Goal: Transaction & Acquisition: Download file/media

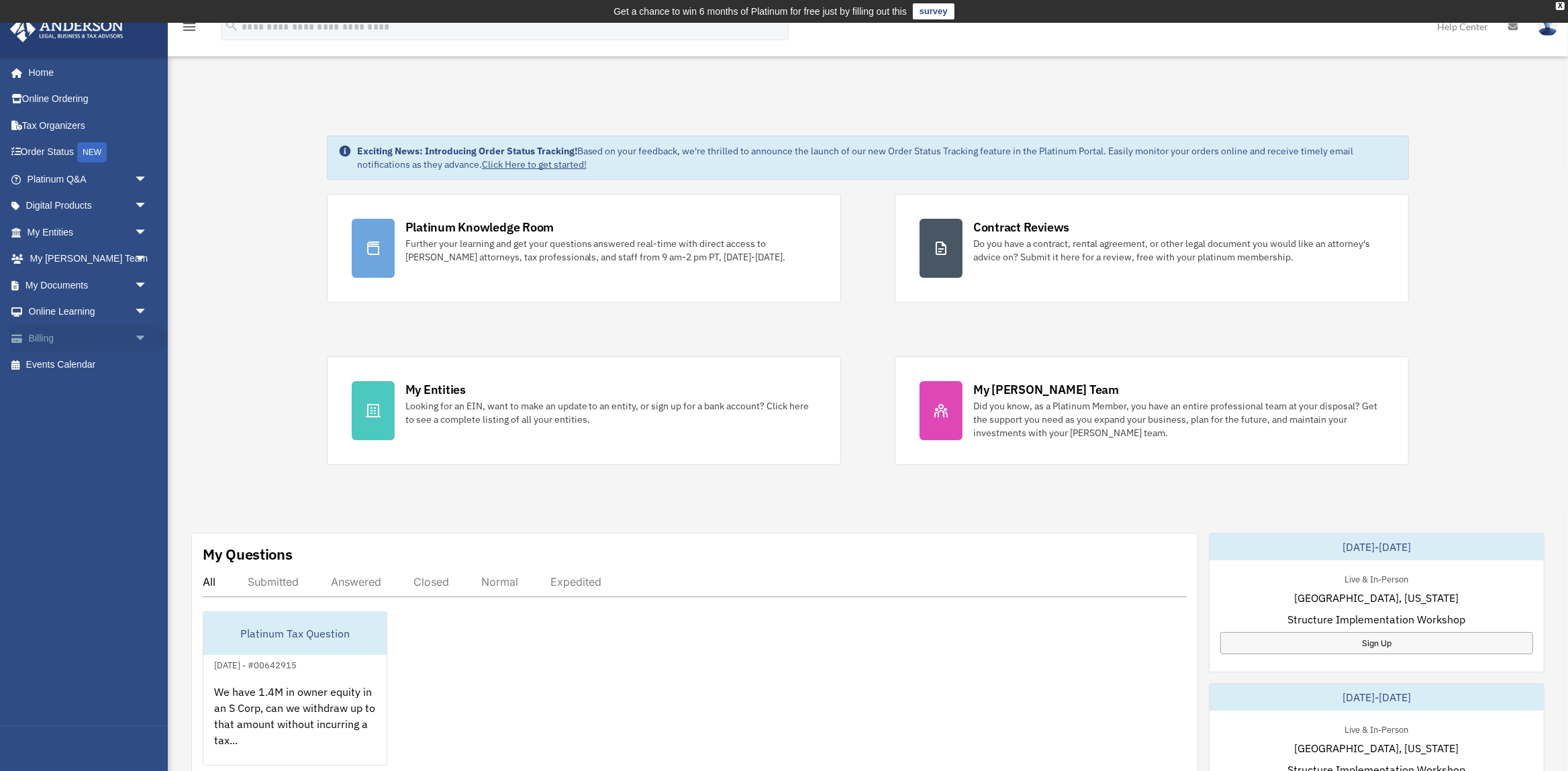
click at [70, 333] on link "Billing arrow_drop_down" at bounding box center [89, 338] width 159 height 26
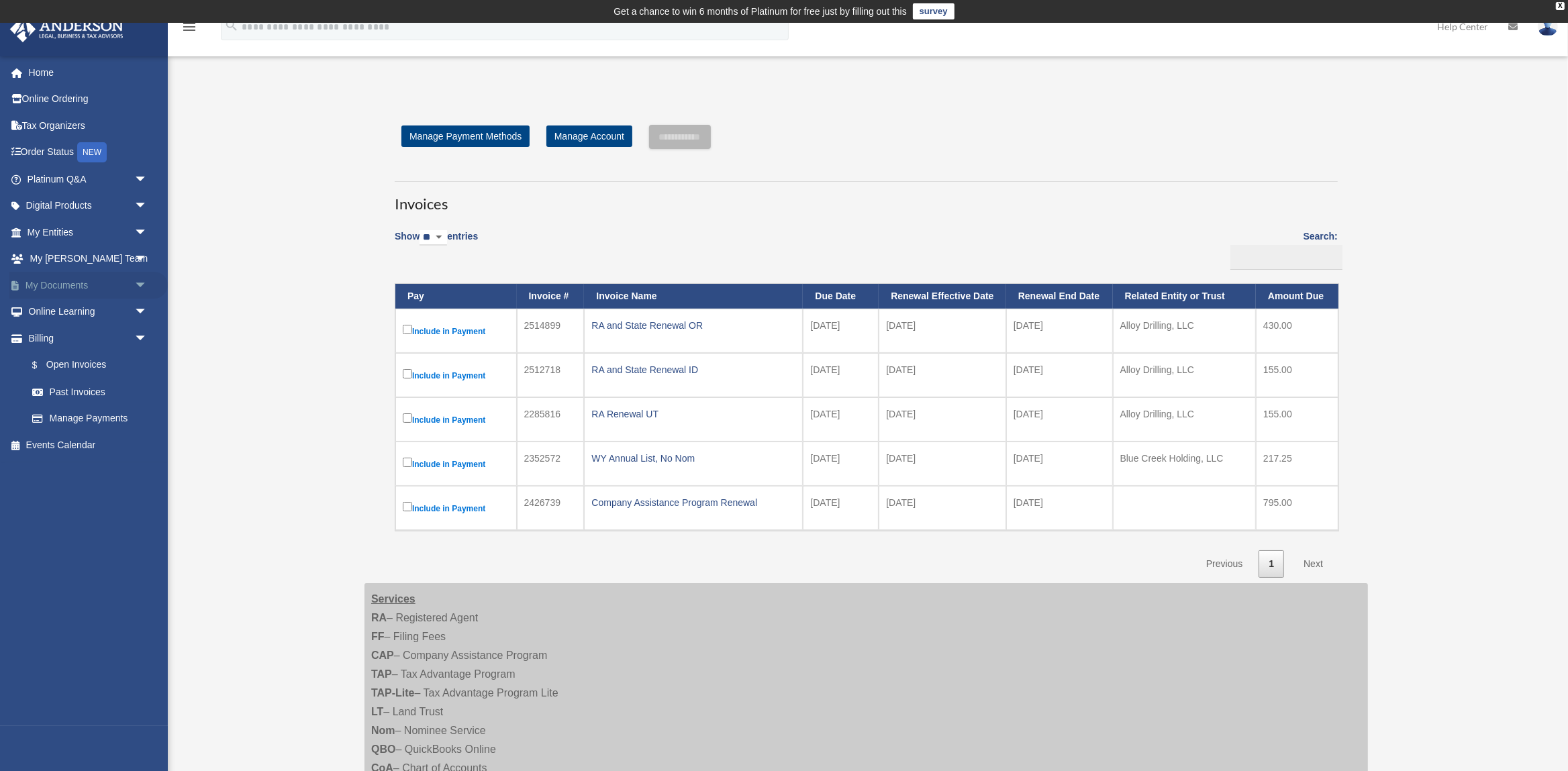
click at [71, 282] on link "My Documents arrow_drop_down" at bounding box center [89, 285] width 159 height 26
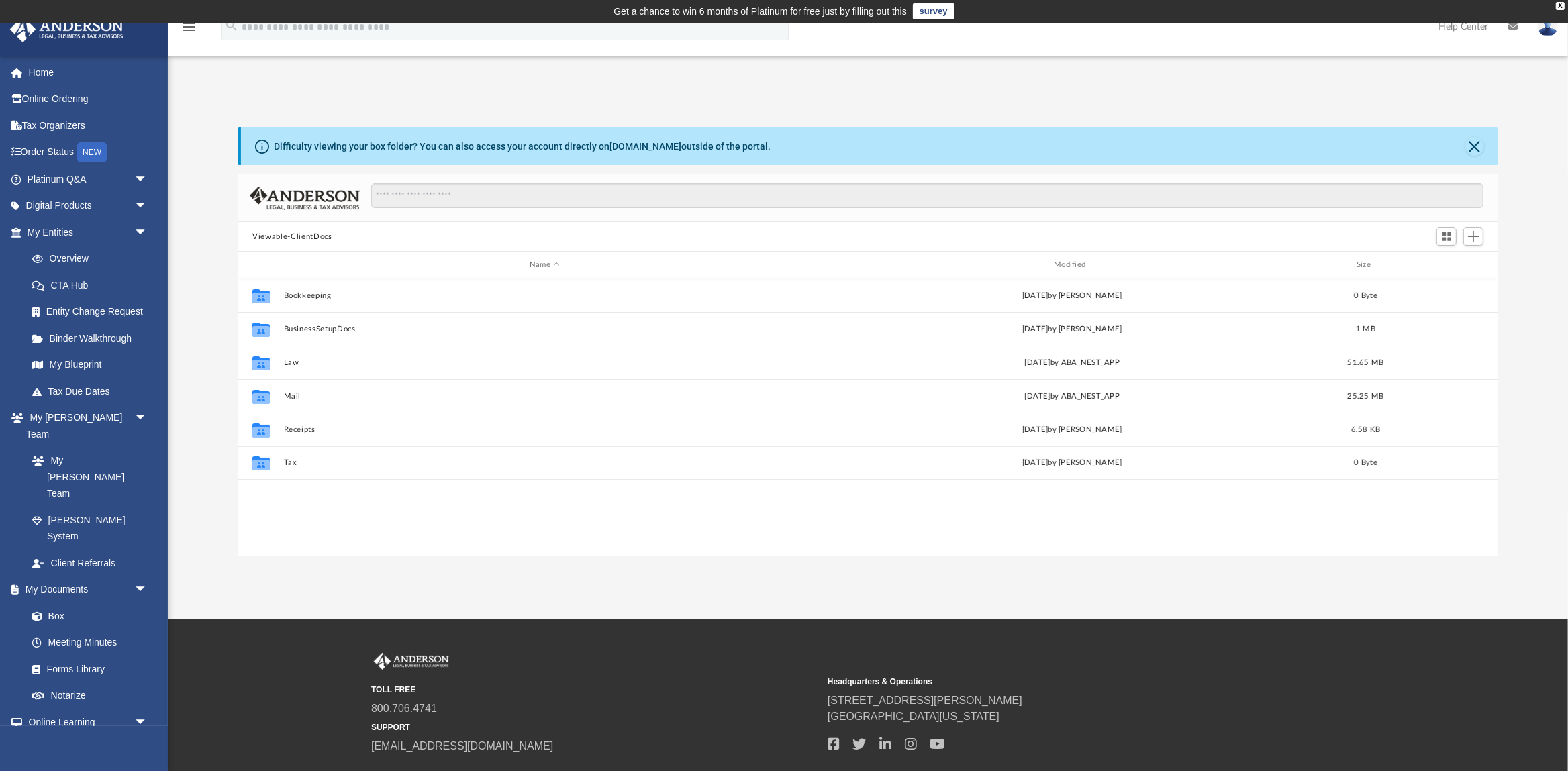
scroll to position [305, 1260]
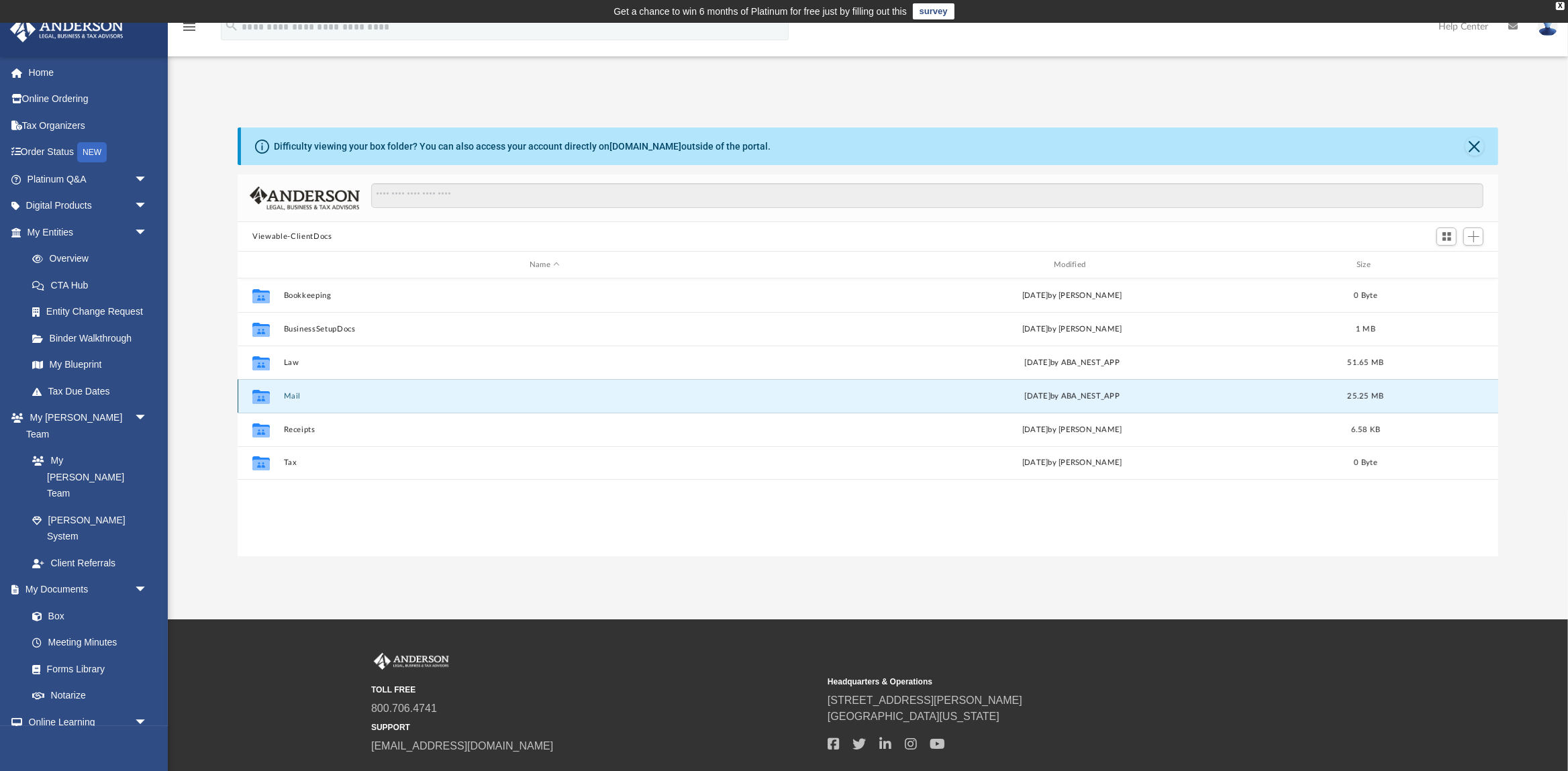
click at [289, 395] on button "Mail" at bounding box center [544, 396] width 521 height 9
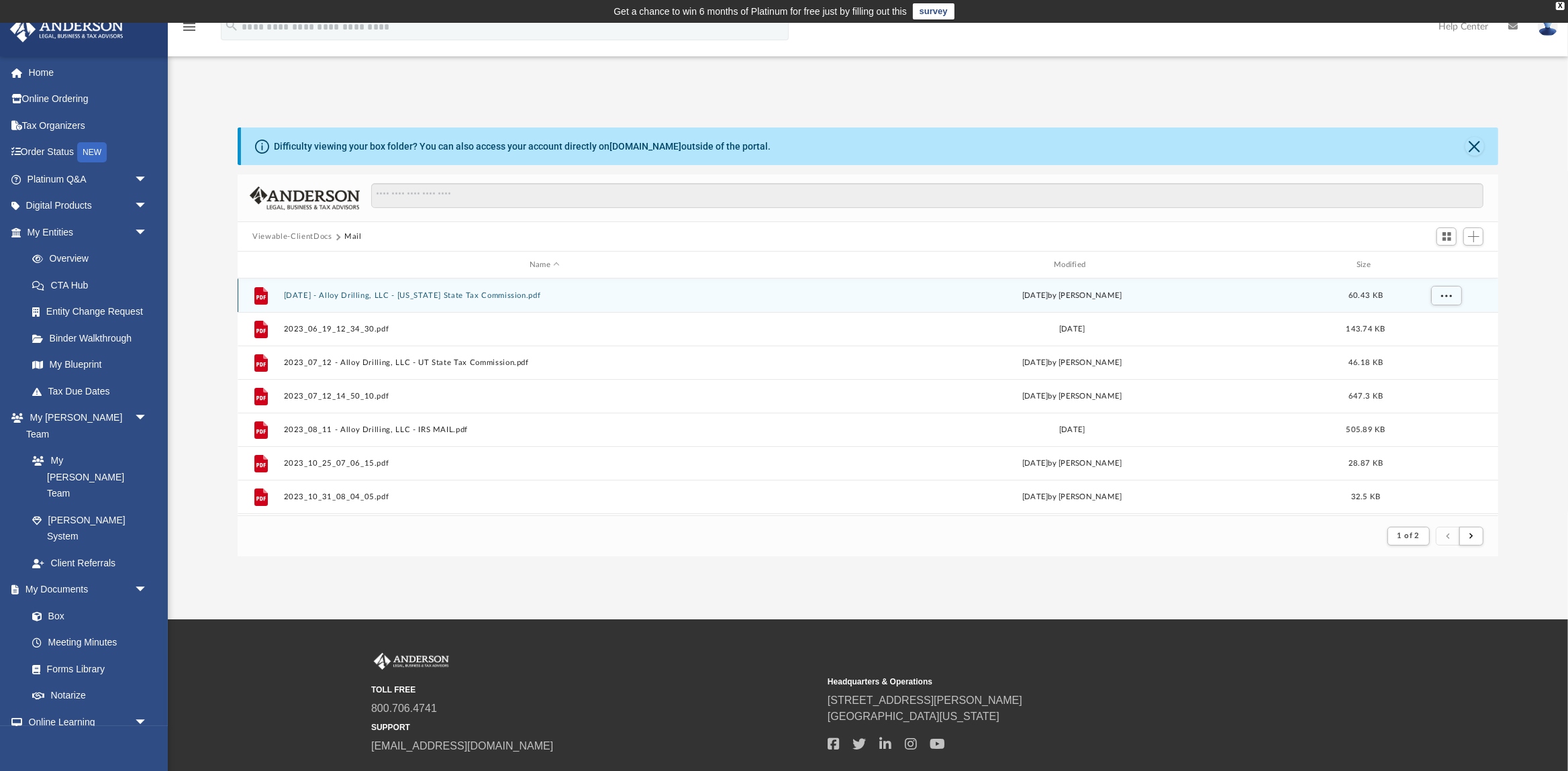
scroll to position [264, 1260]
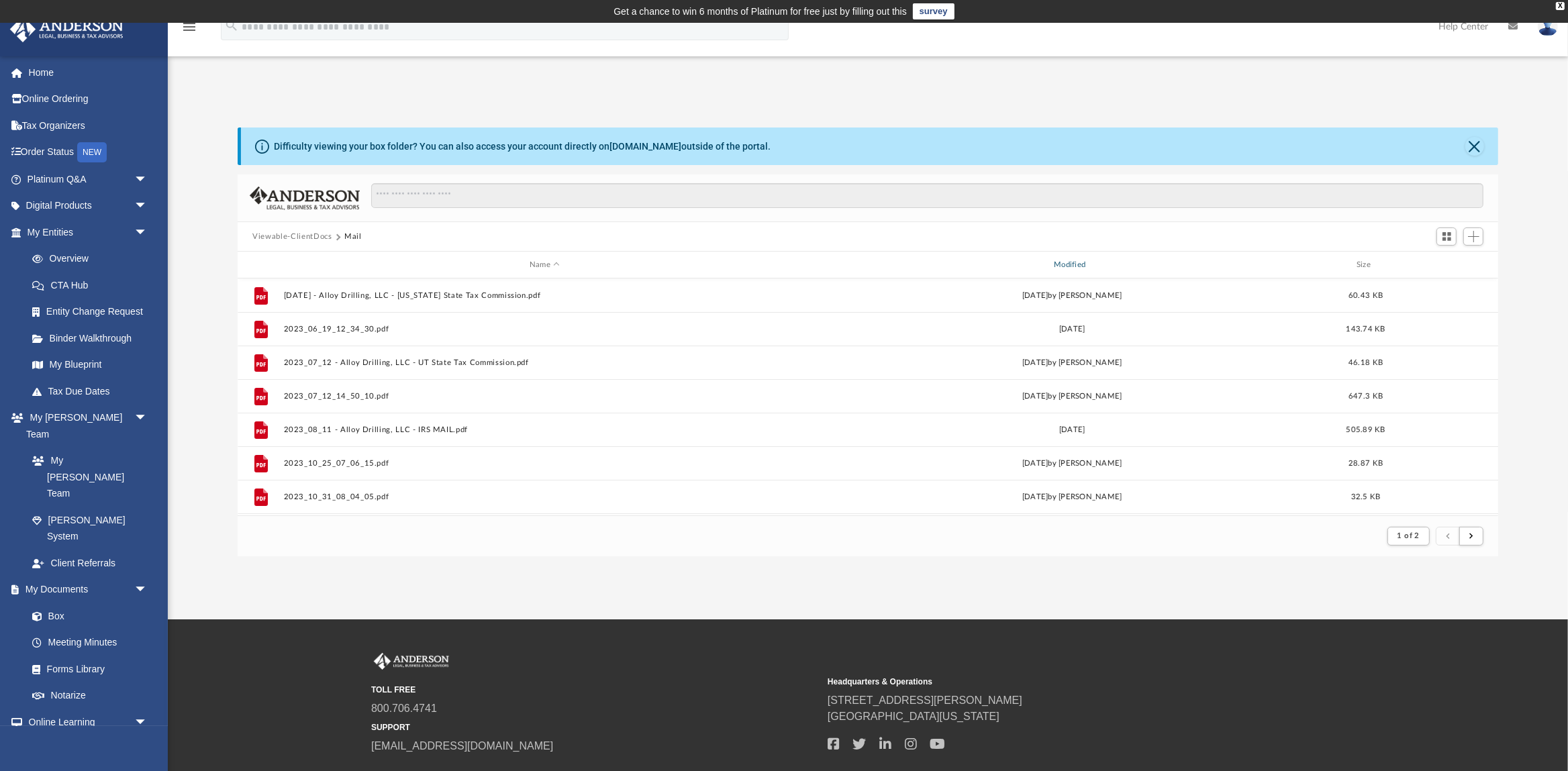
click at [1066, 265] on div "Modified" at bounding box center [1072, 266] width 522 height 12
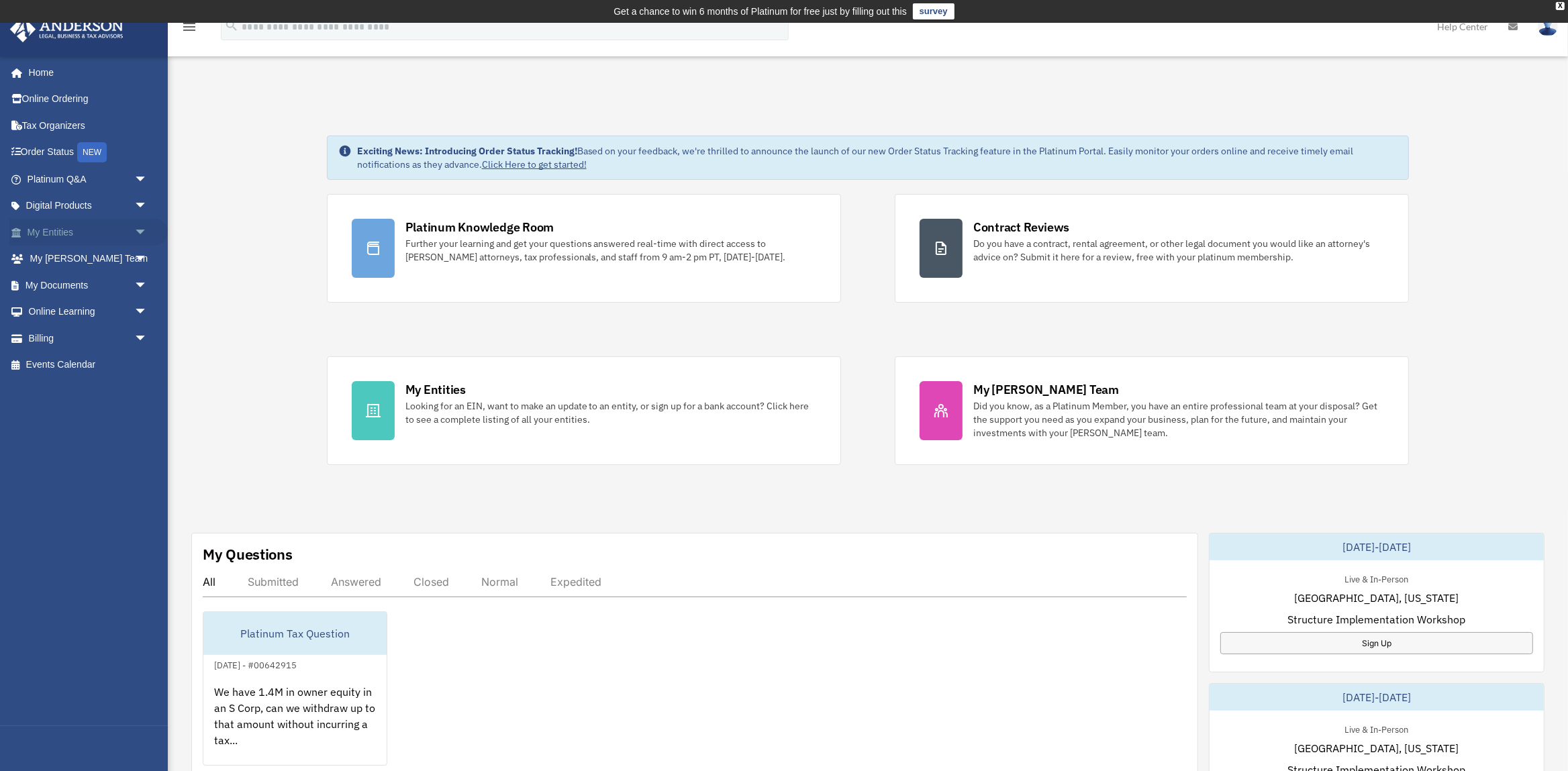
click at [80, 223] on link "My Entities arrow_drop_down" at bounding box center [89, 232] width 159 height 26
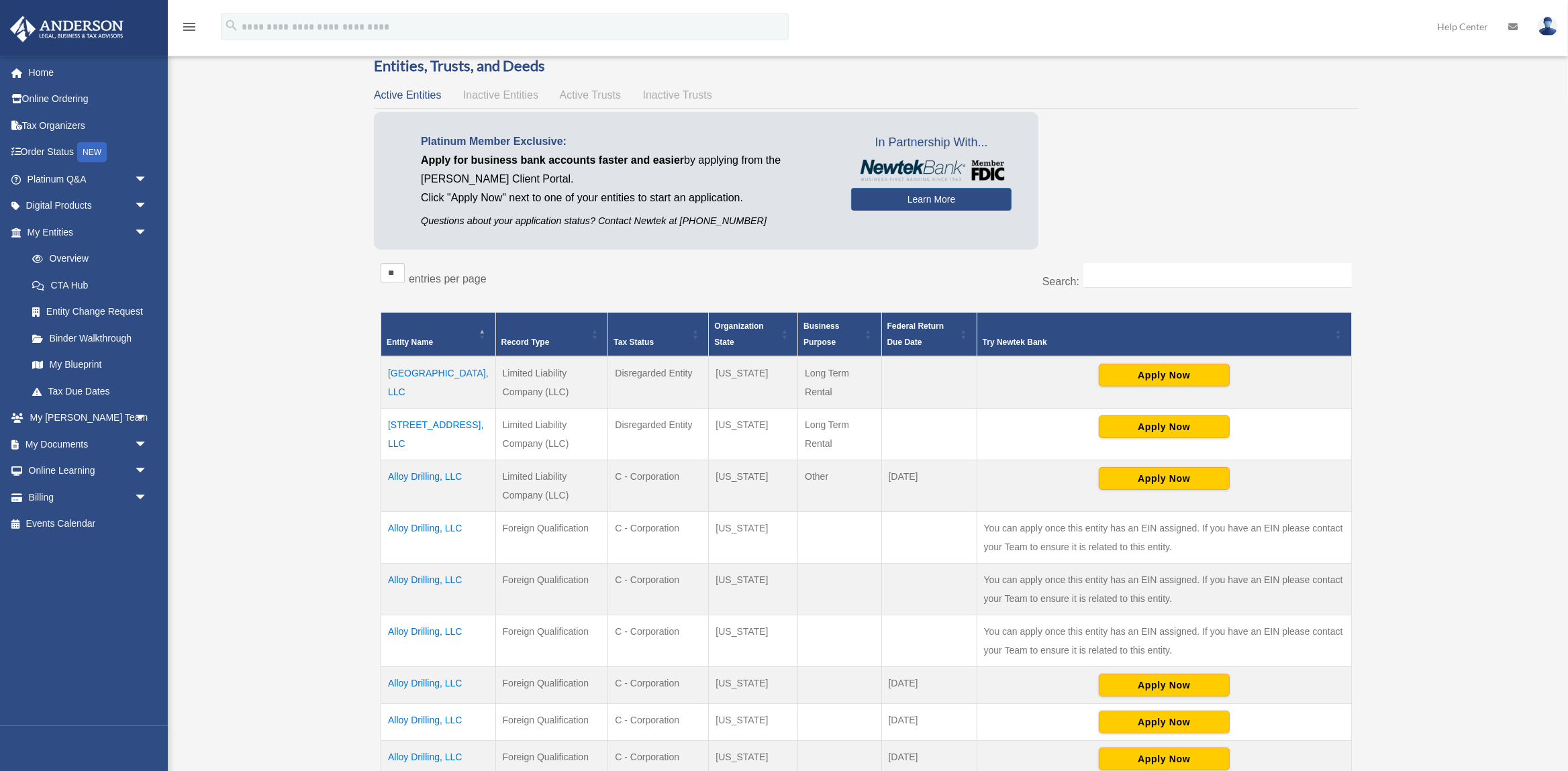
scroll to position [71, 0]
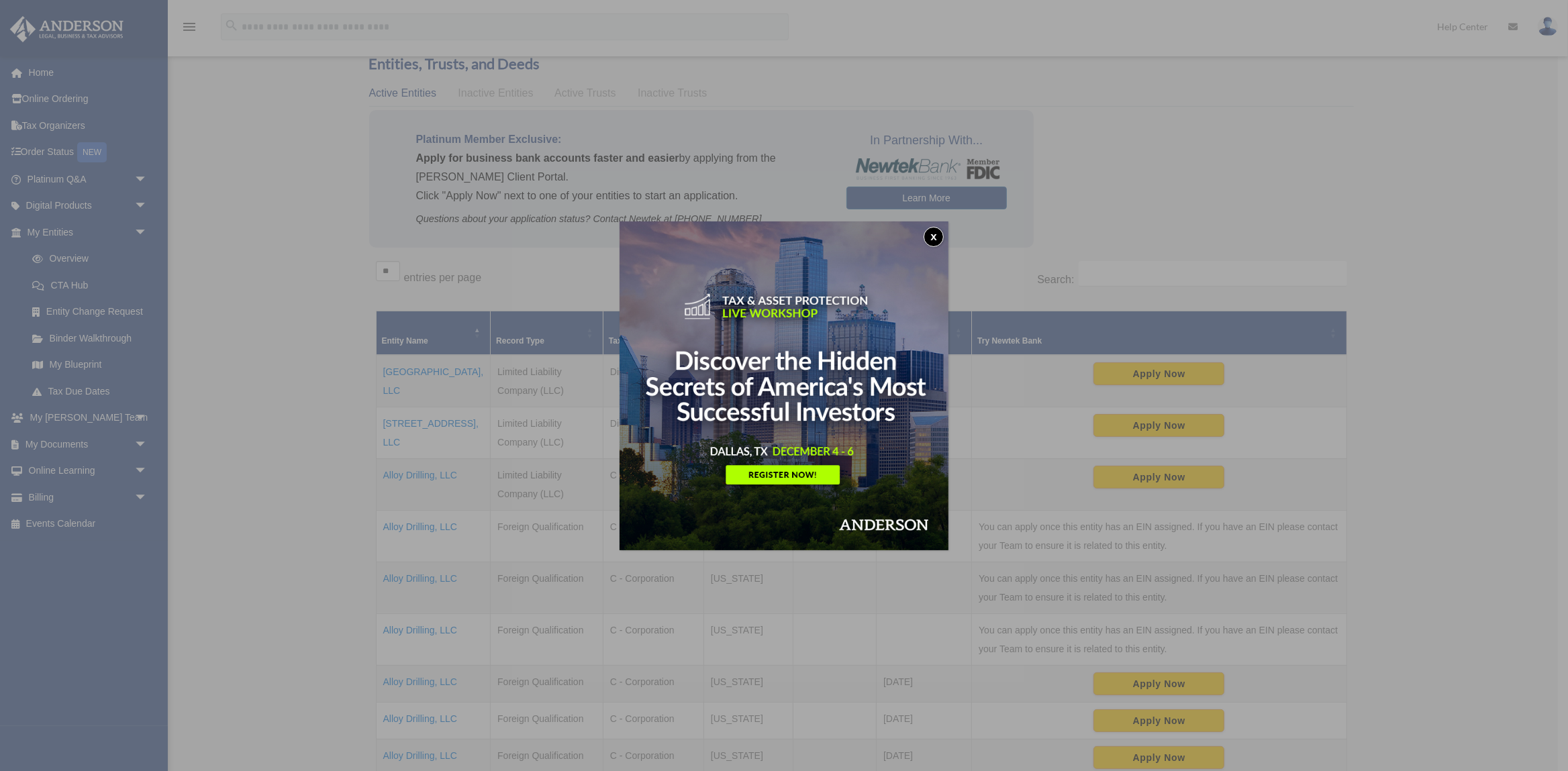
click at [939, 231] on button "x" at bounding box center [934, 236] width 20 height 20
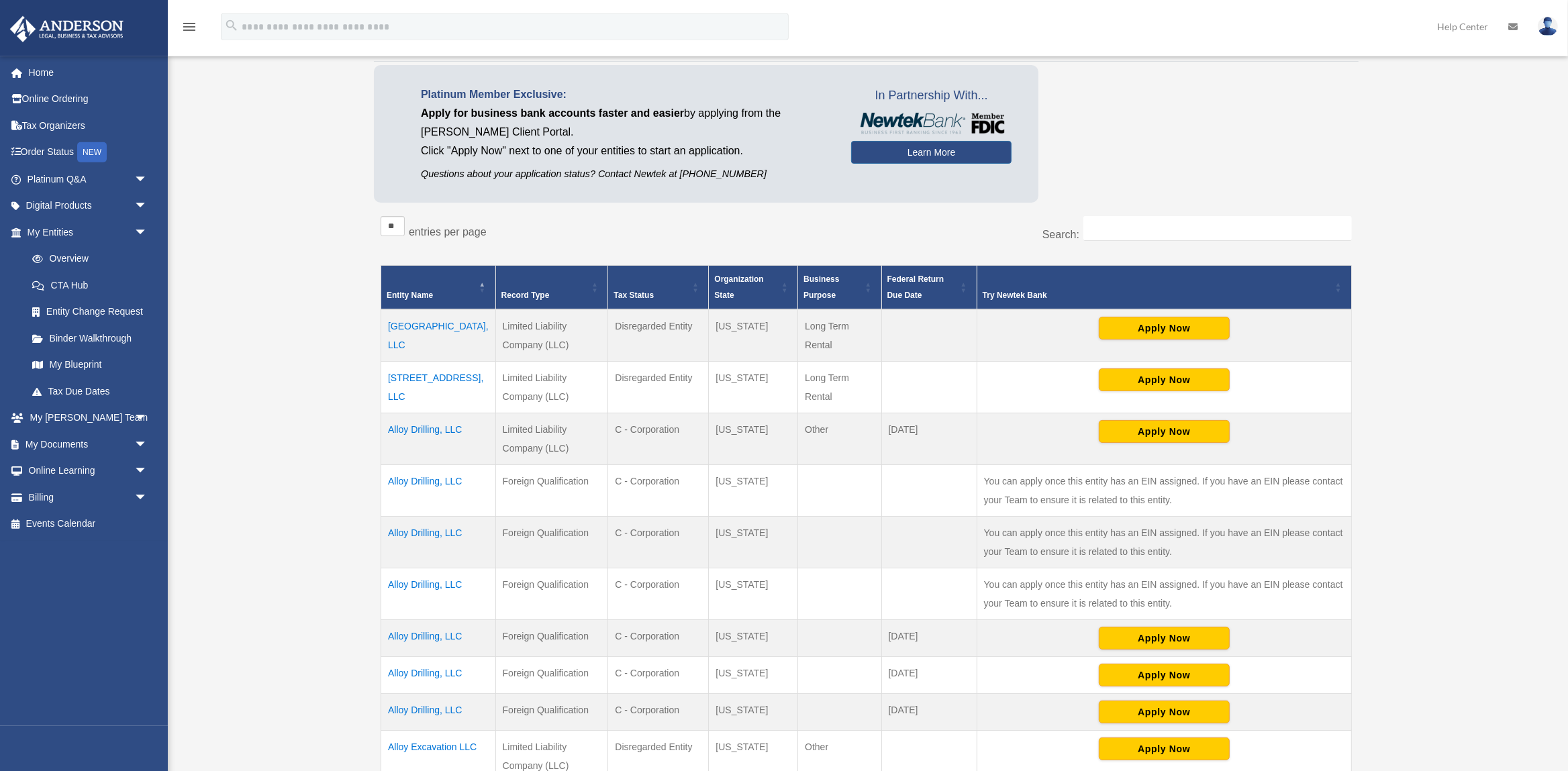
scroll to position [212, 0]
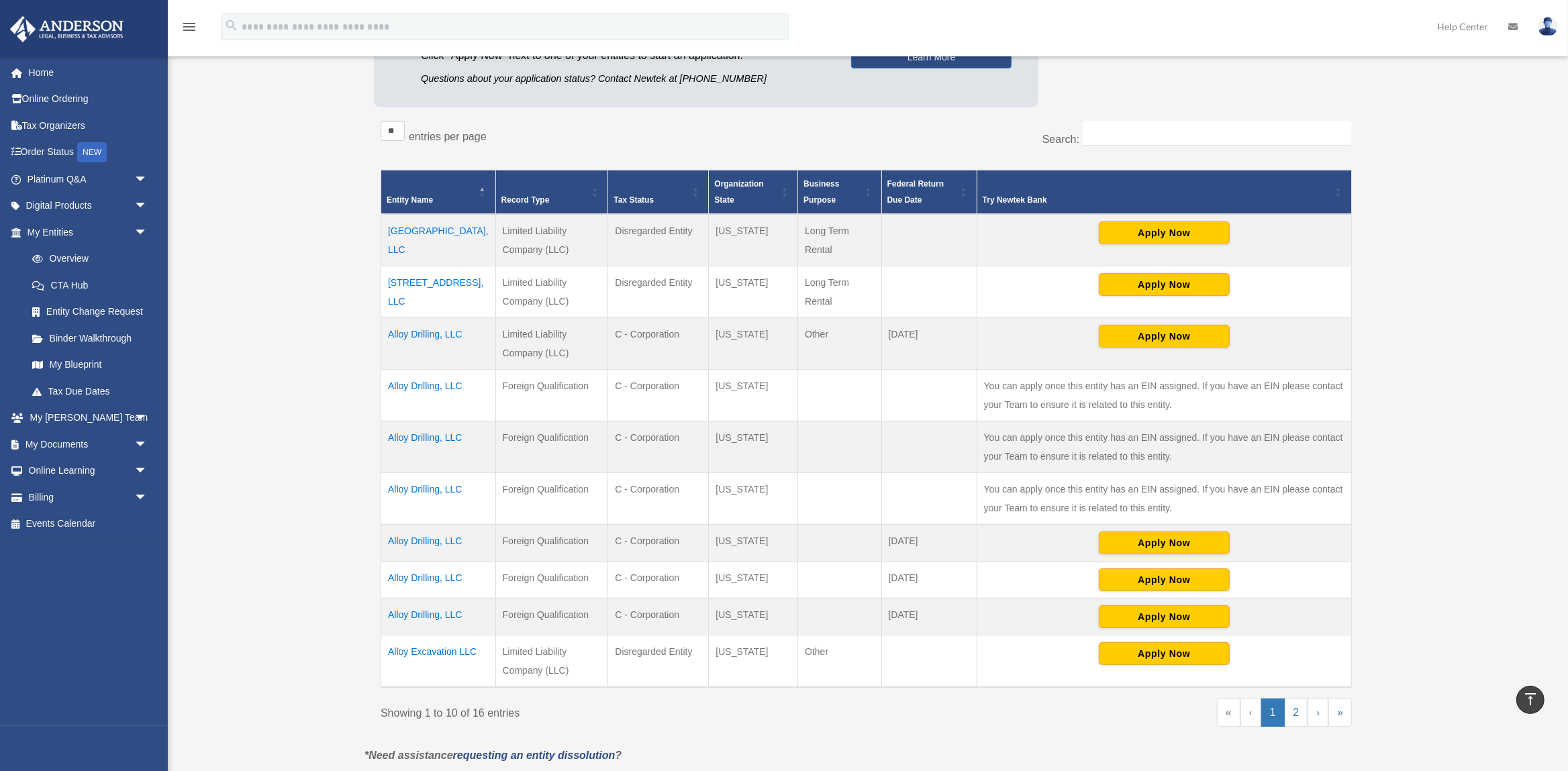
click at [440, 578] on td "Alloy Drilling, LLC" at bounding box center [439, 580] width 115 height 37
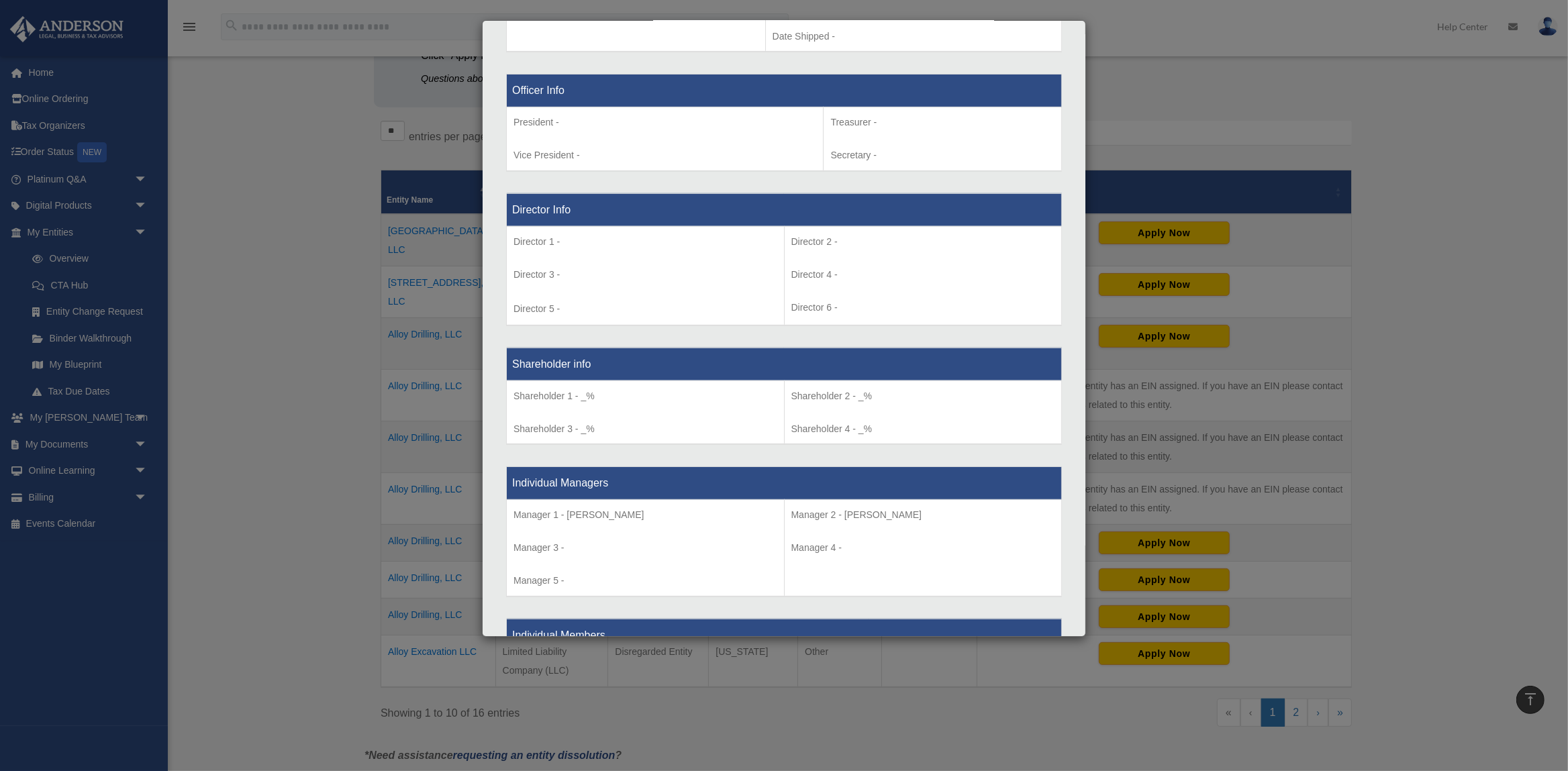
scroll to position [981, 0]
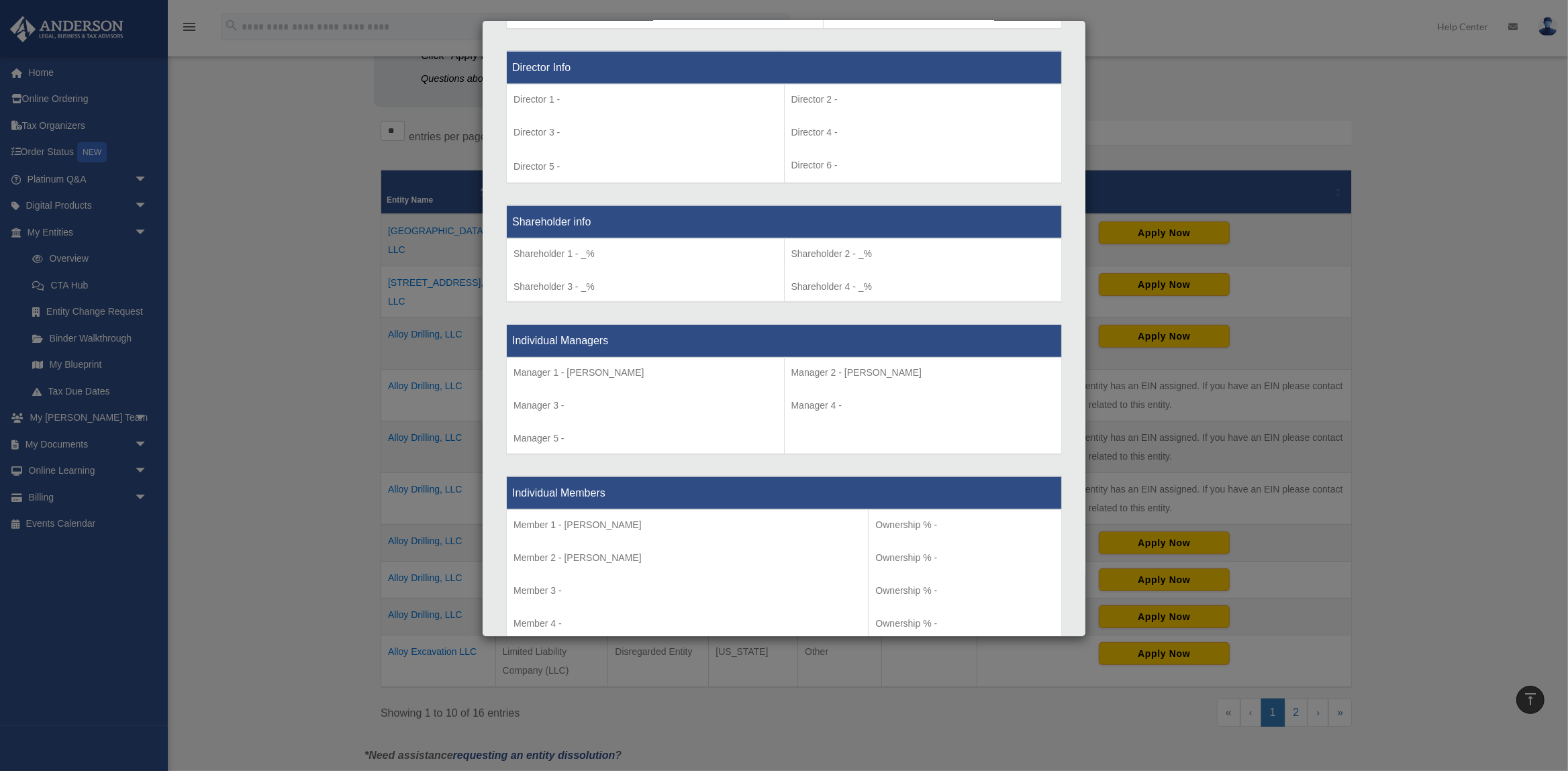
click at [301, 420] on div "Details × Articles Sent Organizational Date" at bounding box center [784, 386] width 1568 height 771
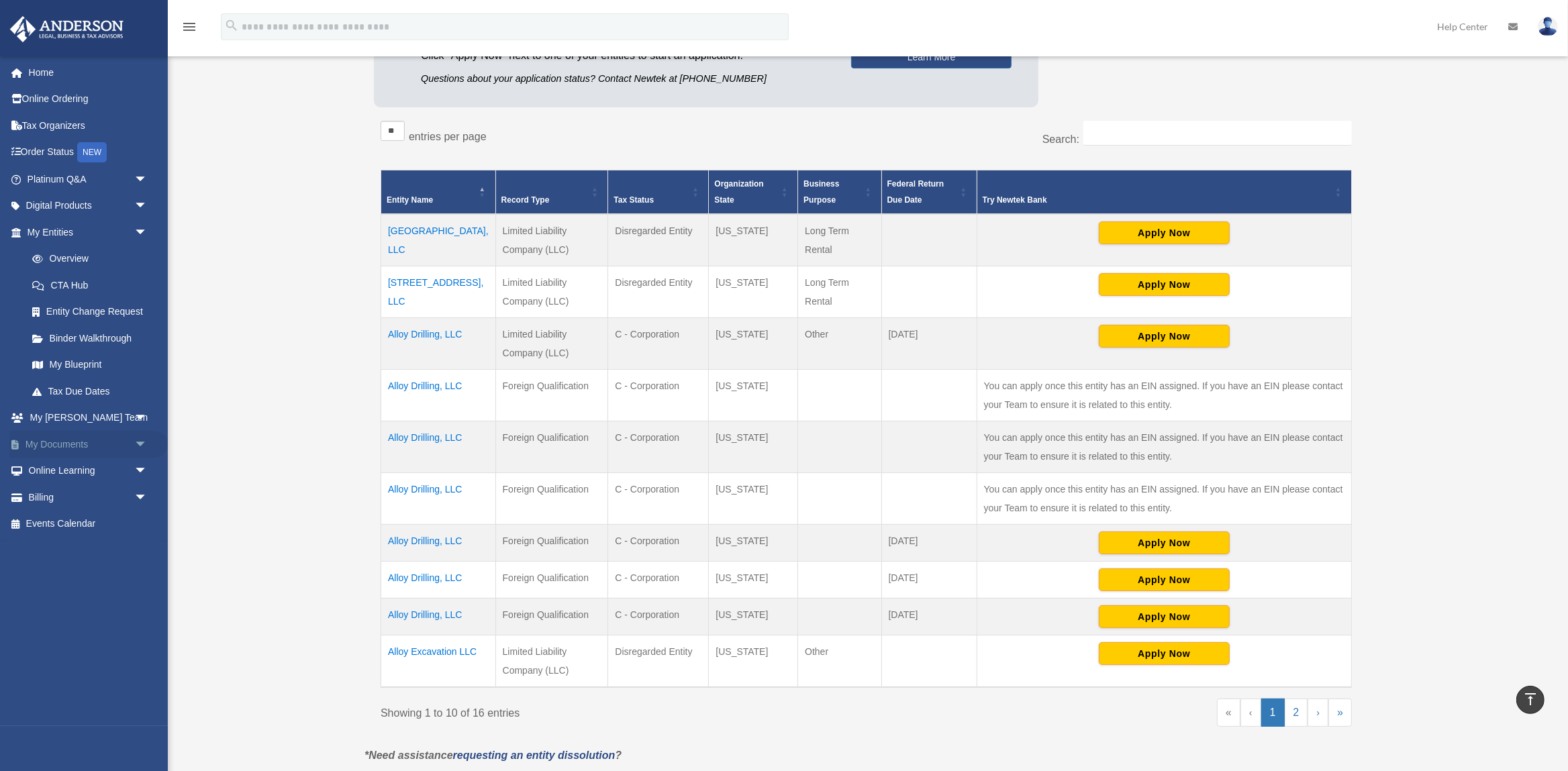
click at [83, 448] on link "My Documents arrow_drop_down" at bounding box center [89, 444] width 159 height 26
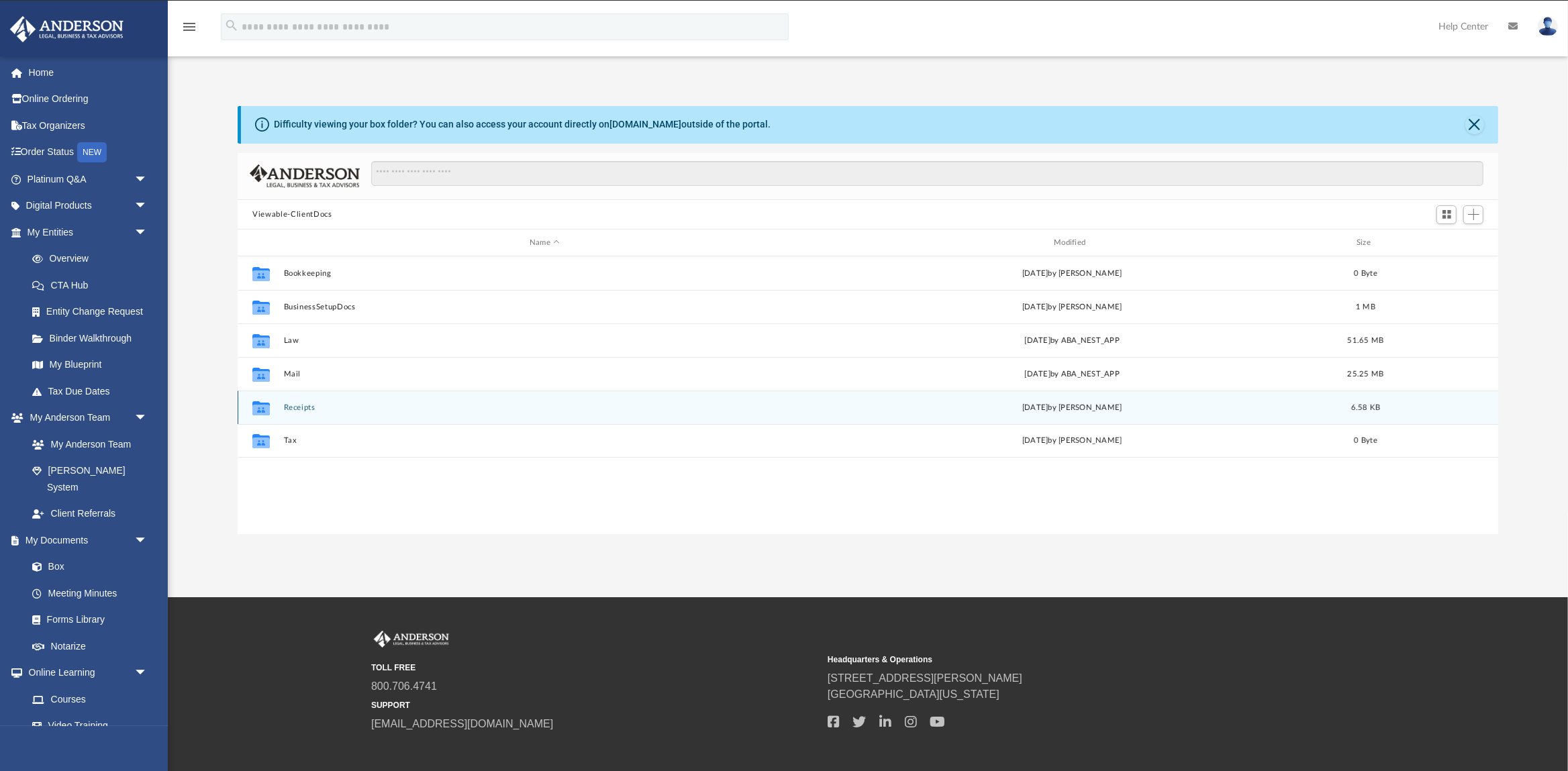
scroll to position [304, 1260]
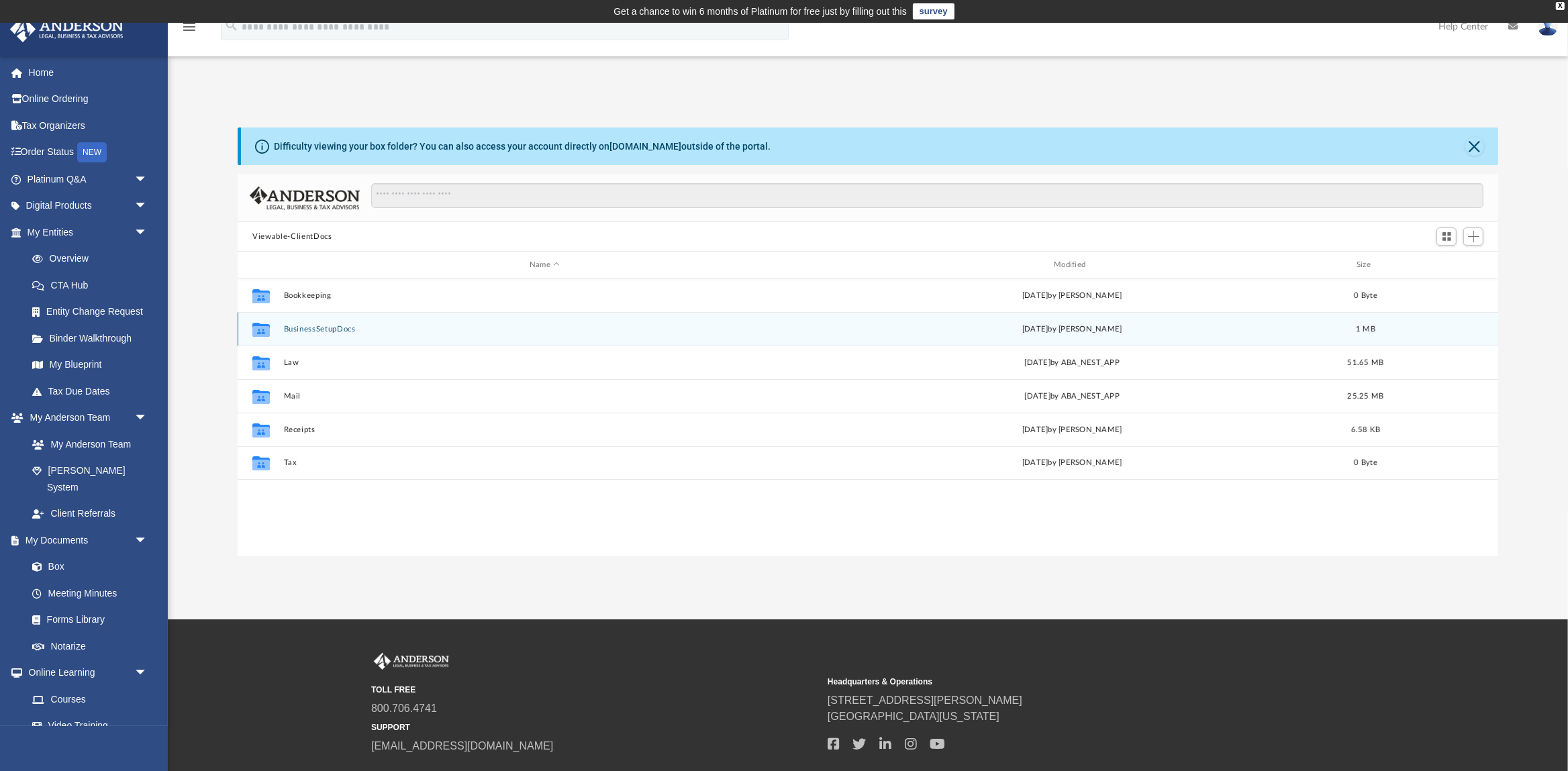
click at [340, 322] on div "Collaborated Folder BusinessSetupDocs [DATE] by [PERSON_NAME] 1 MB" at bounding box center [867, 329] width 1261 height 34
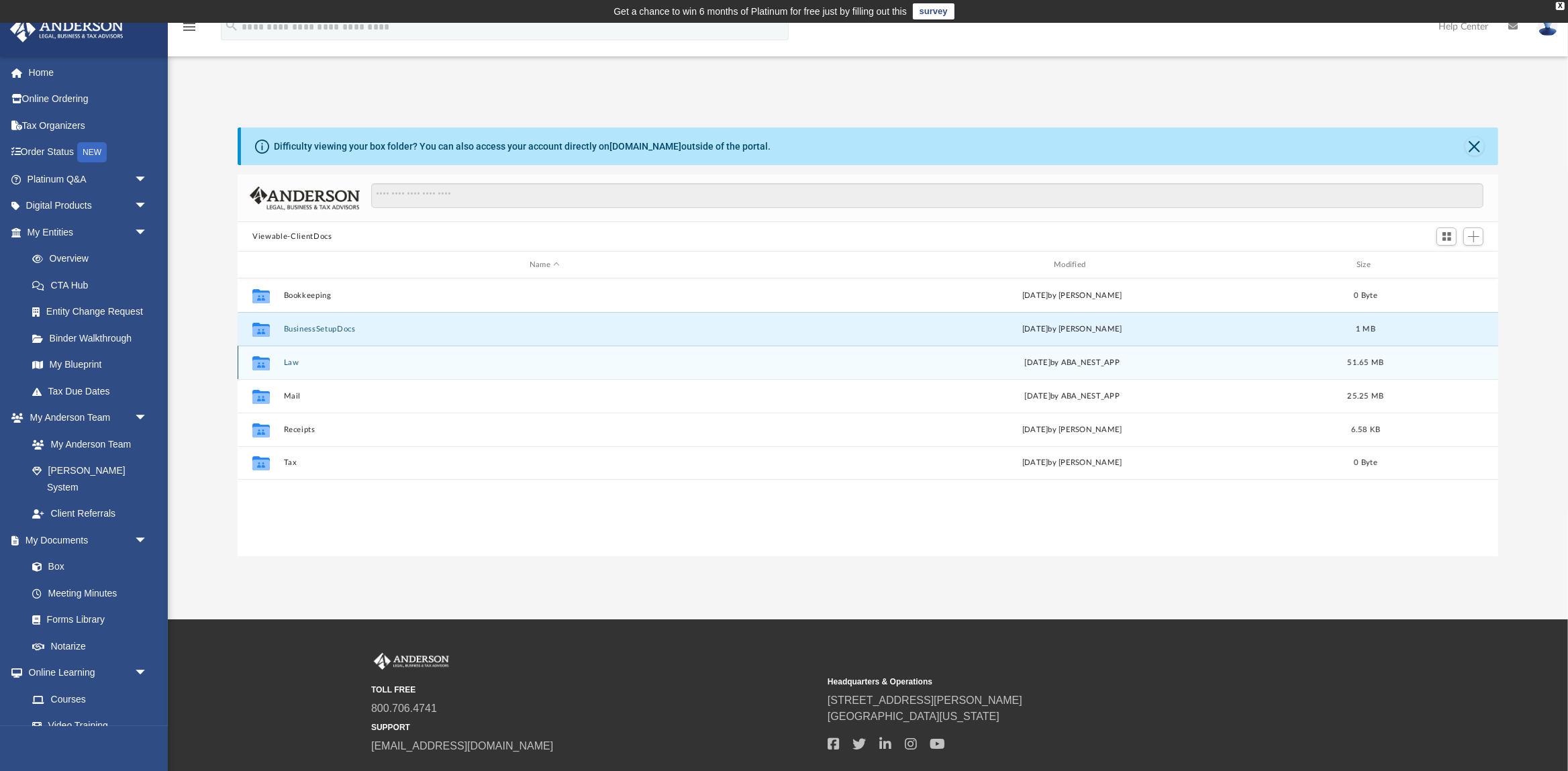
click at [310, 355] on div "Collaborated Folder Law [DATE] by ABA_NEST_APP 51.65 MB" at bounding box center [867, 363] width 1261 height 34
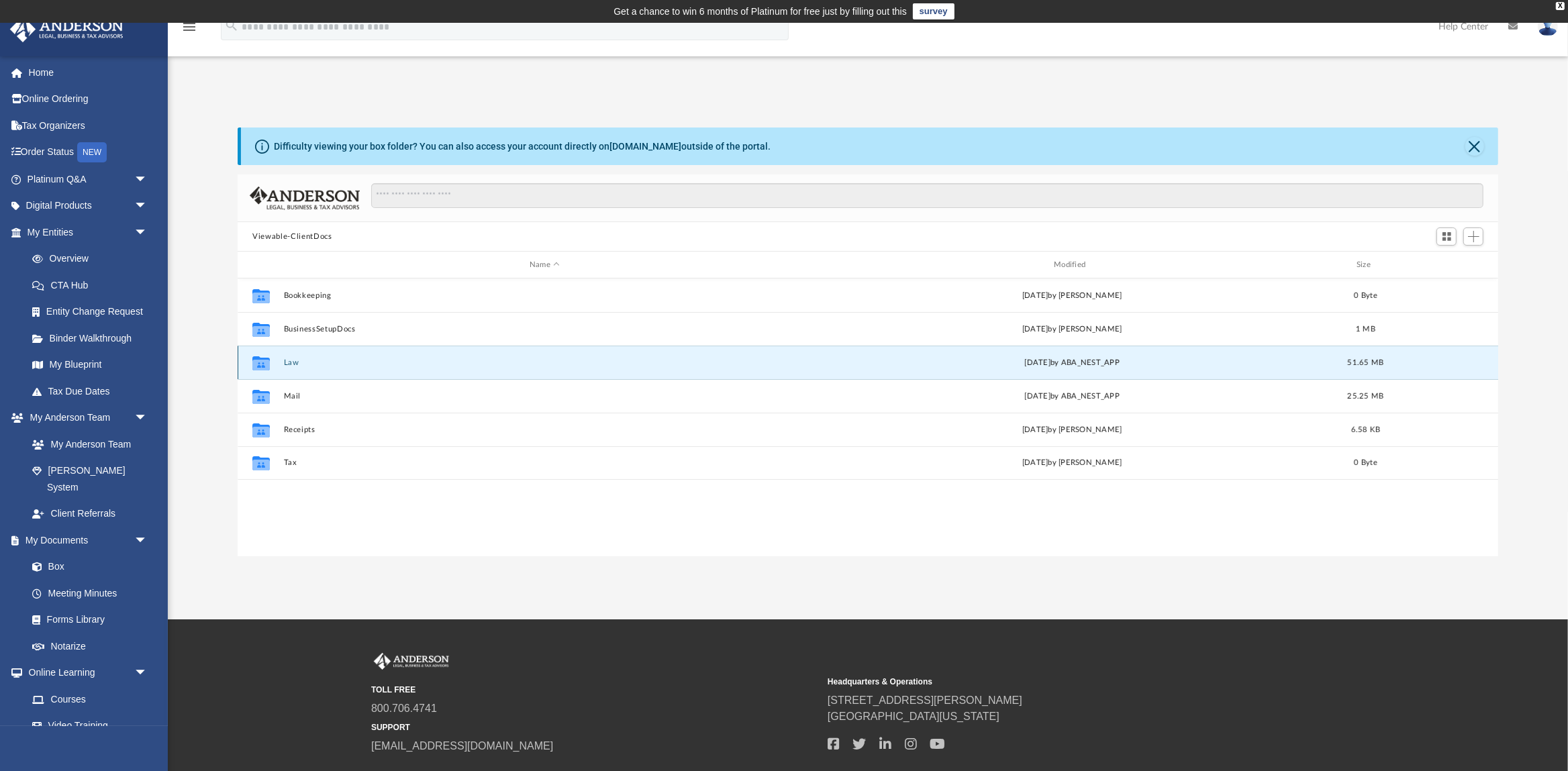
click at [288, 364] on button "Law" at bounding box center [544, 363] width 521 height 9
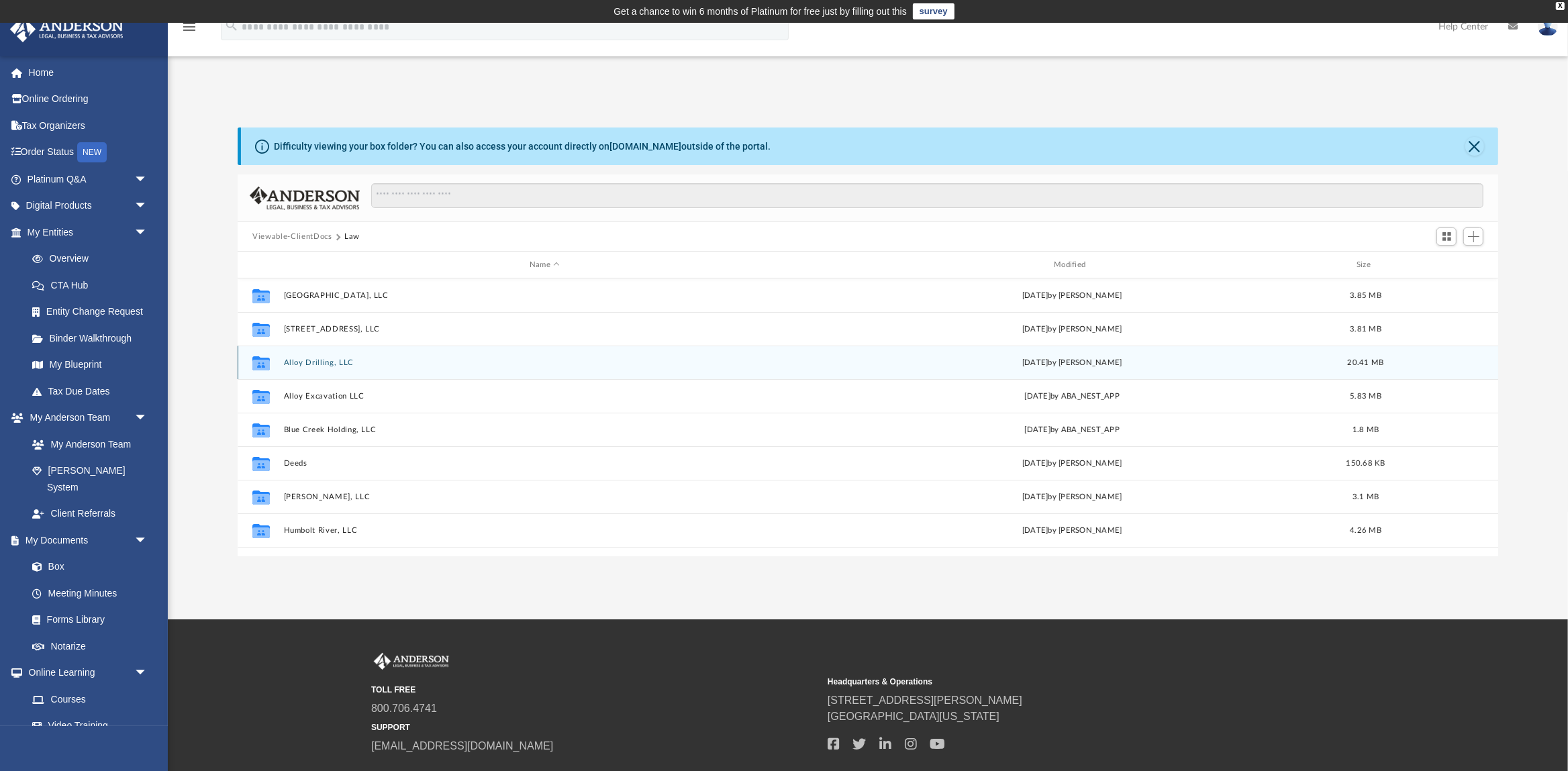
click at [306, 360] on button "Alloy Drilling, LLC" at bounding box center [544, 363] width 521 height 9
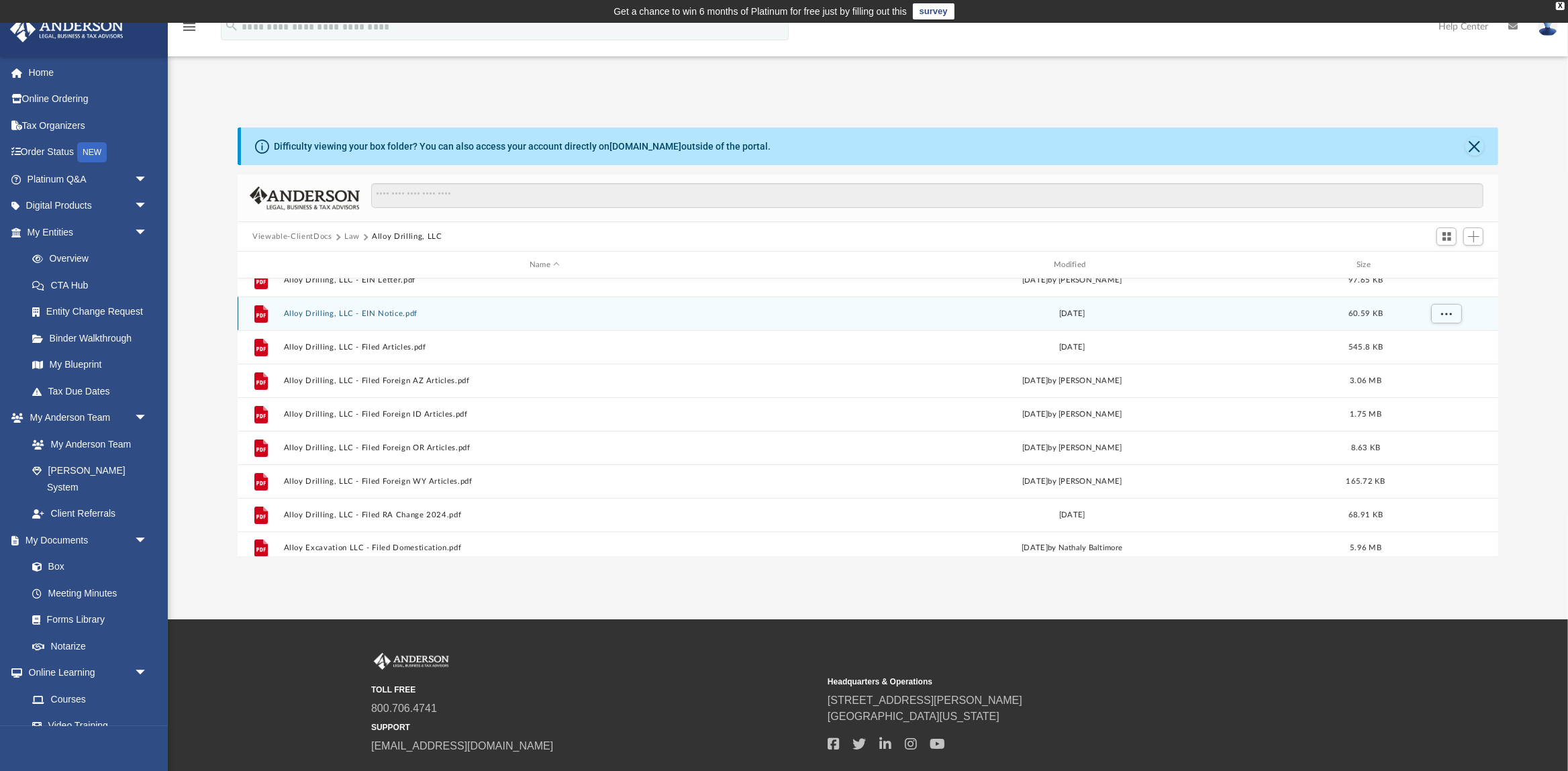
scroll to position [393, 0]
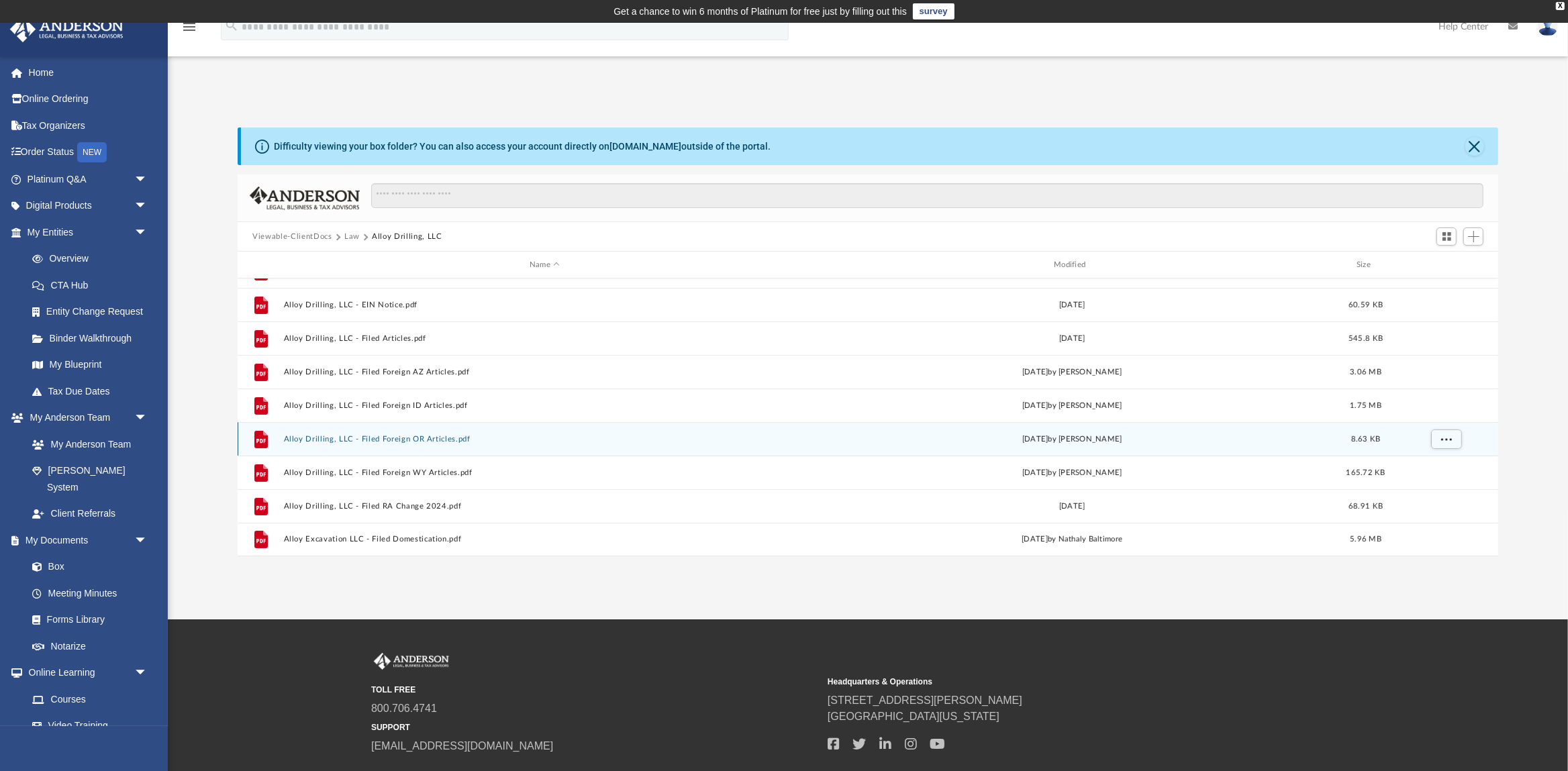
click at [448, 439] on button "Alloy Drilling, LLC - Filed Foreign OR Articles.pdf" at bounding box center [544, 439] width 521 height 9
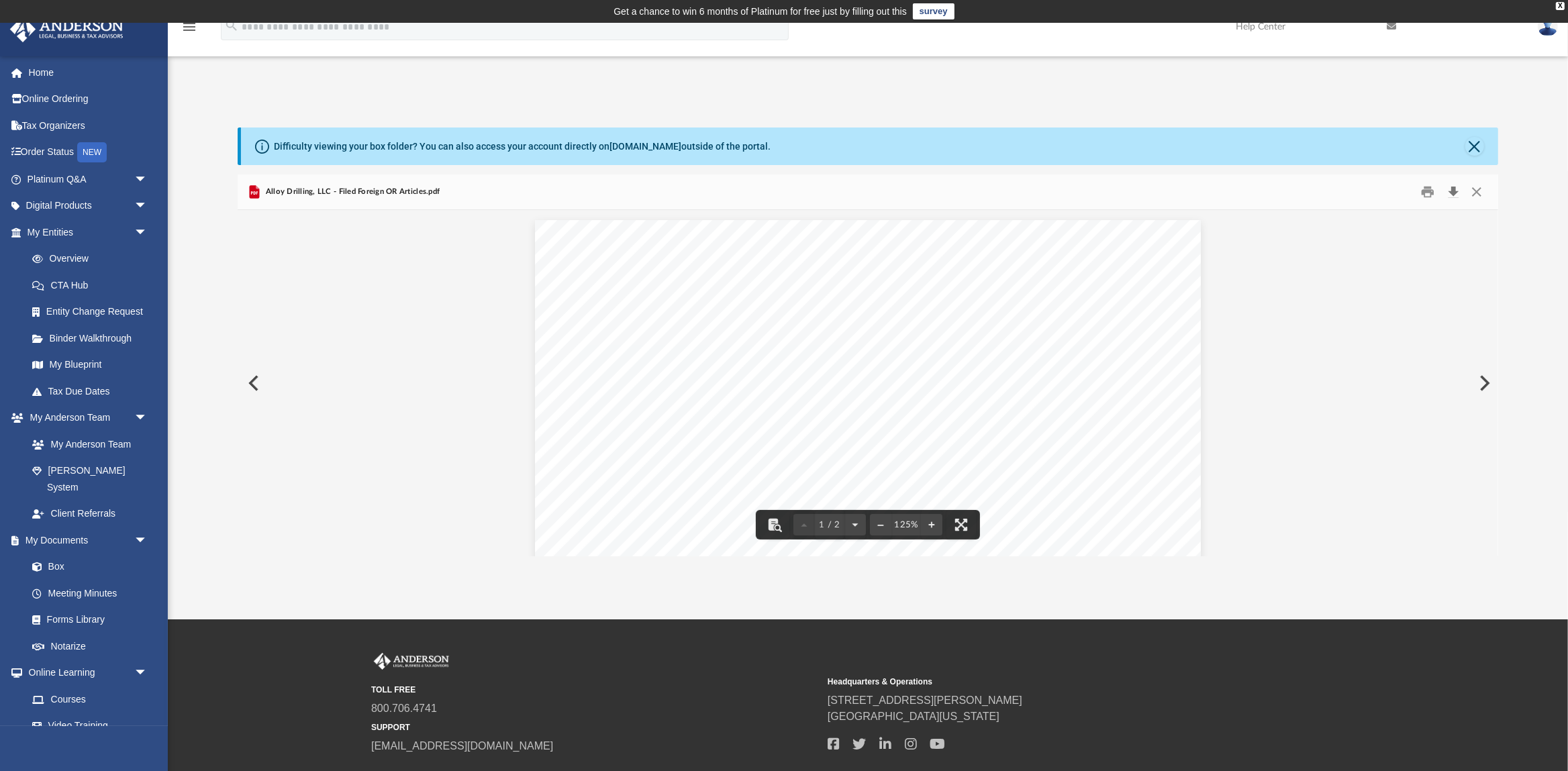
click at [1456, 187] on button "Download" at bounding box center [1452, 192] width 24 height 21
click at [1479, 143] on button "Close" at bounding box center [1474, 146] width 19 height 19
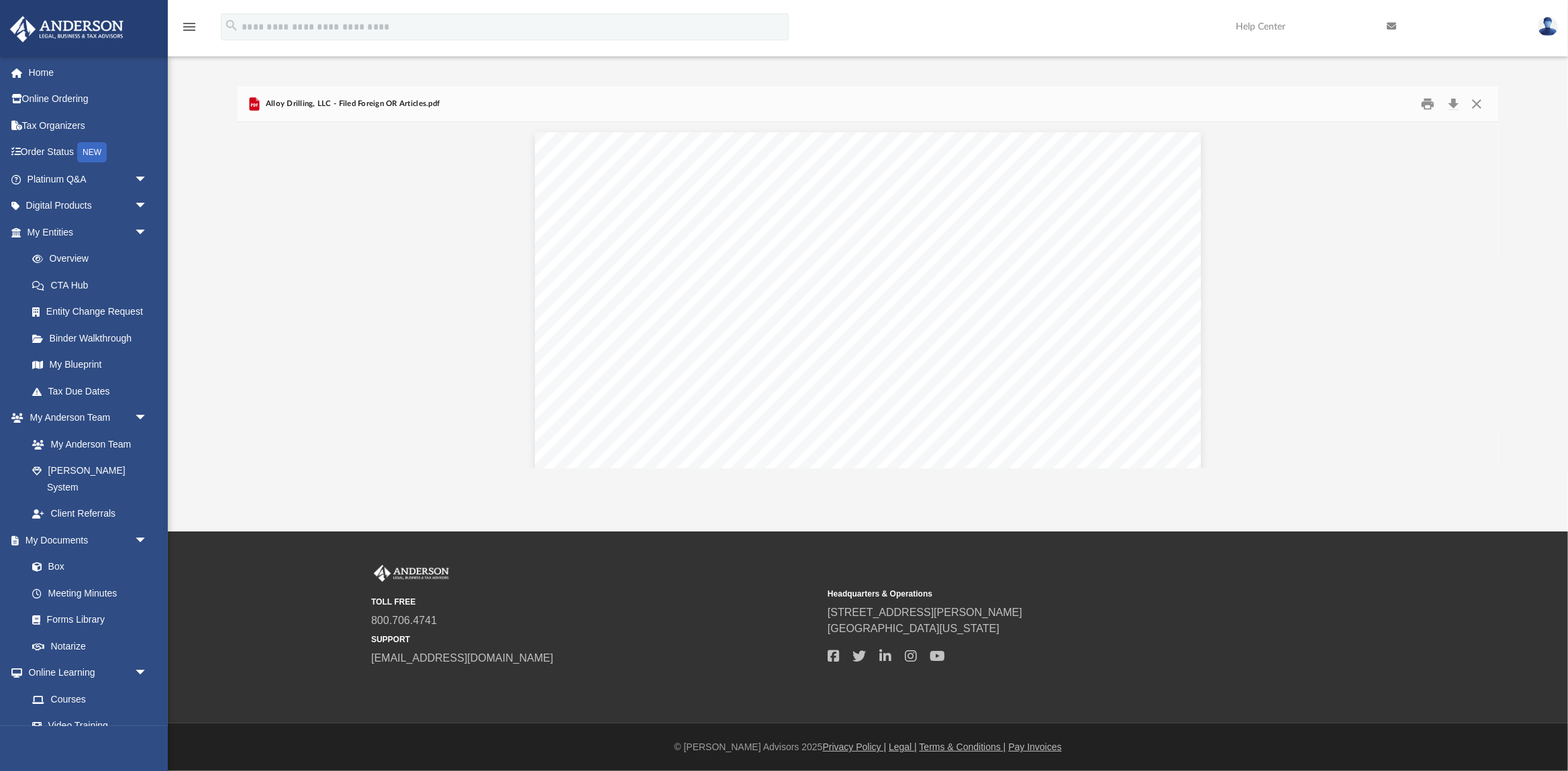
scroll to position [0, 0]
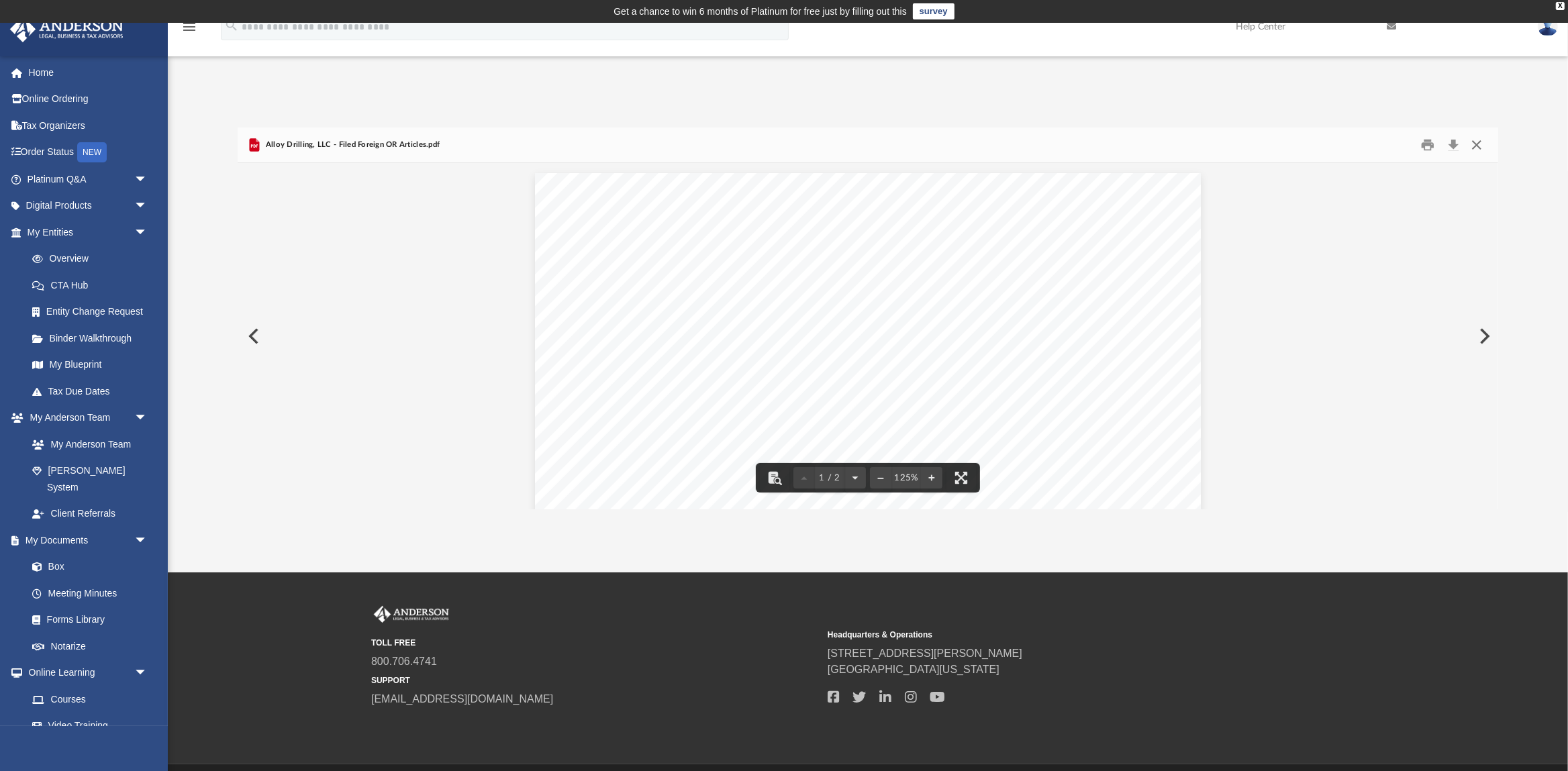
click at [1483, 144] on button "Close" at bounding box center [1476, 146] width 24 height 21
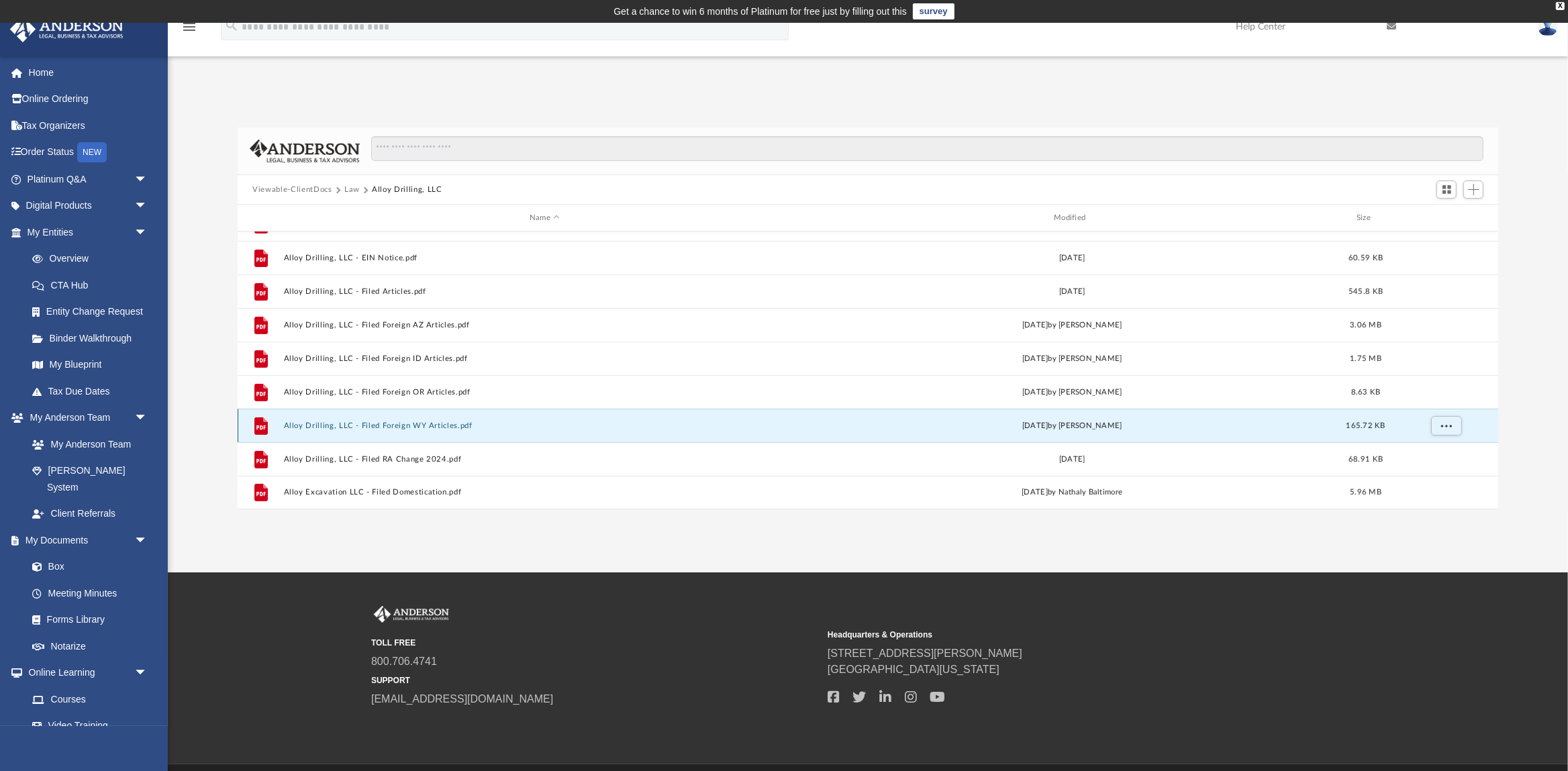
click at [467, 426] on button "Alloy Drilling, LLC - Filed Foreign WY Articles.pdf" at bounding box center [544, 426] width 521 height 9
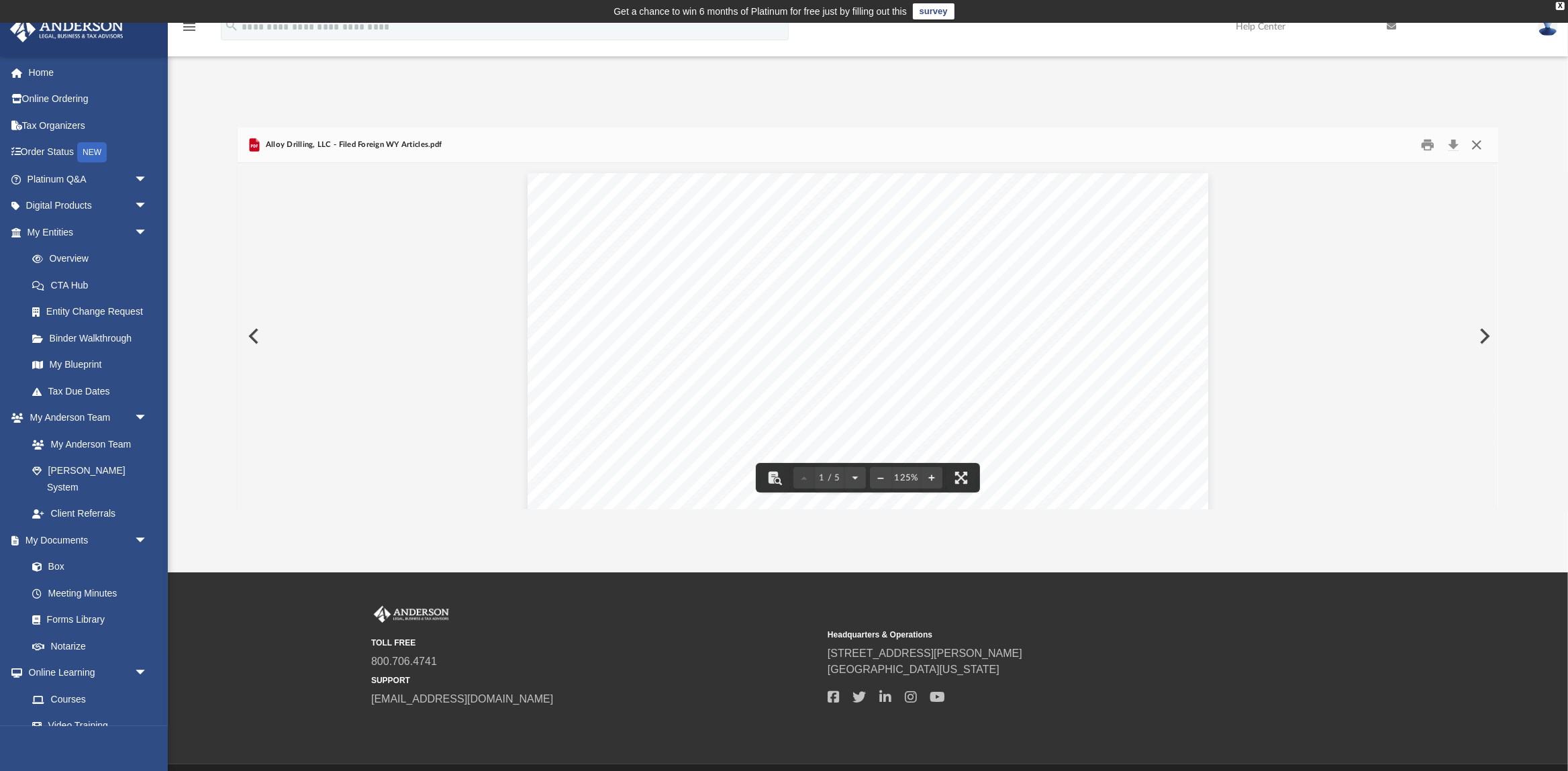
click at [1476, 145] on button "Close" at bounding box center [1476, 146] width 24 height 21
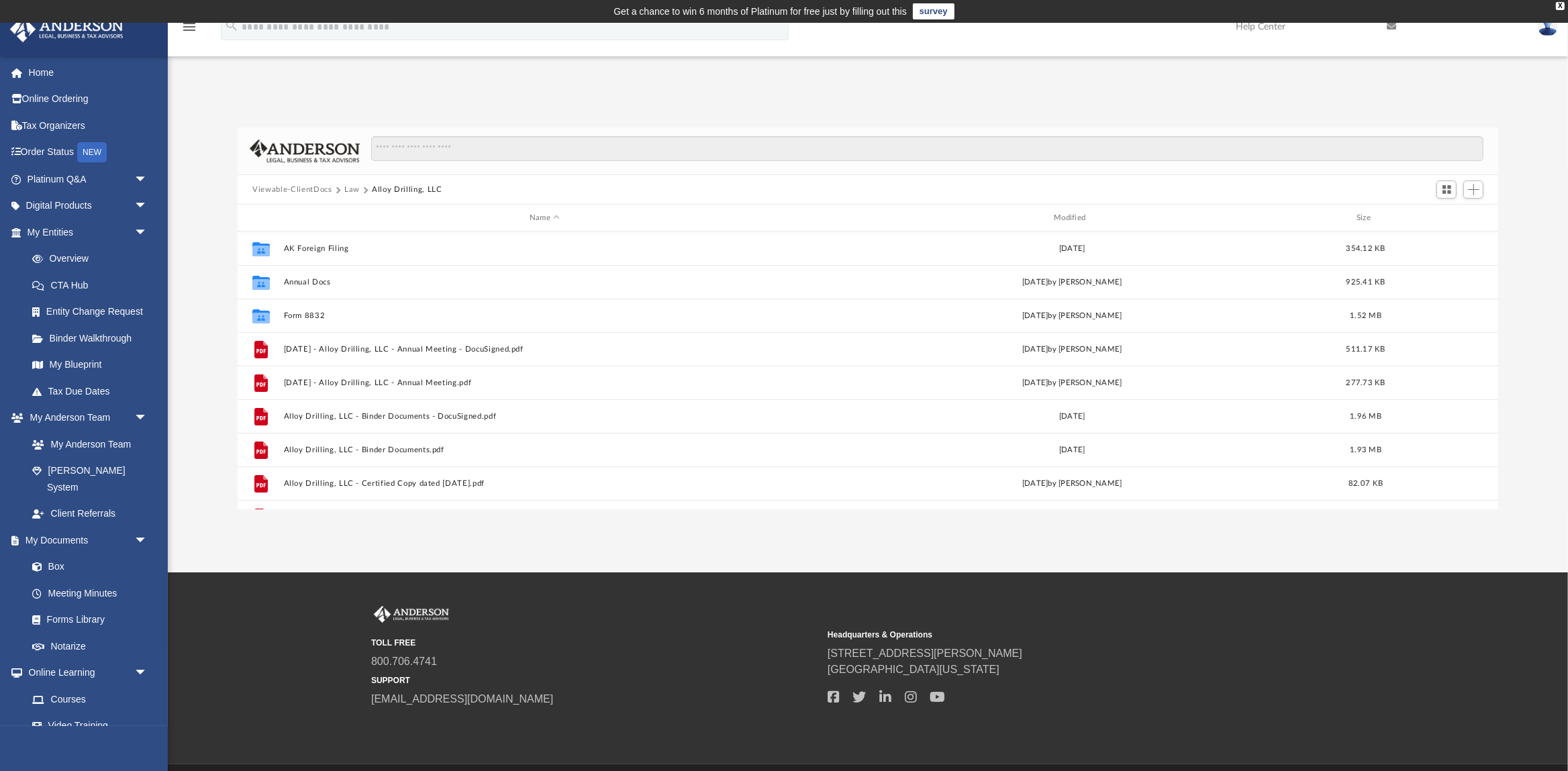
click at [347, 185] on button "Law" at bounding box center [351, 190] width 15 height 12
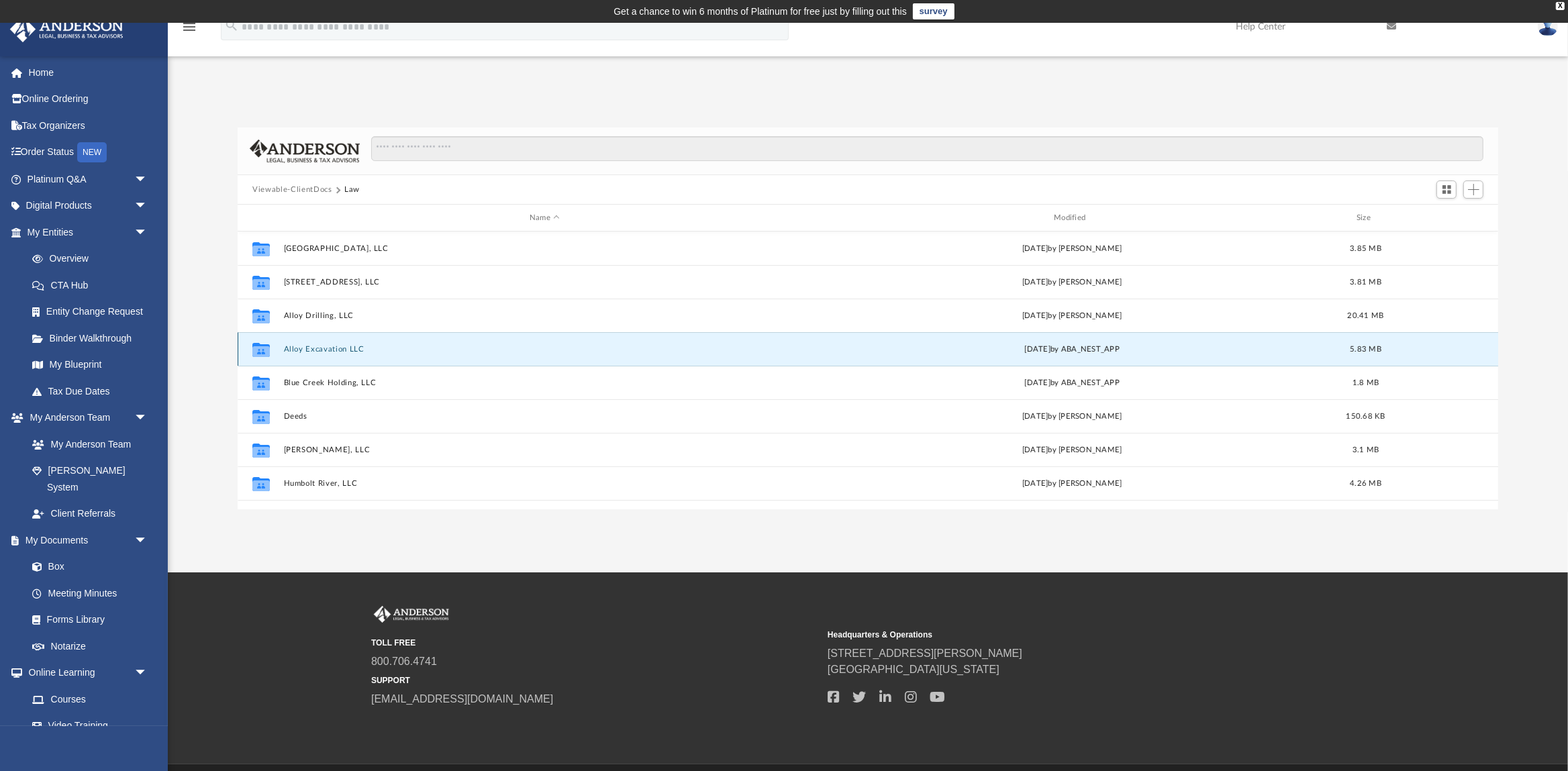
click at [343, 351] on button "Alloy Excavation LLC" at bounding box center [544, 349] width 521 height 9
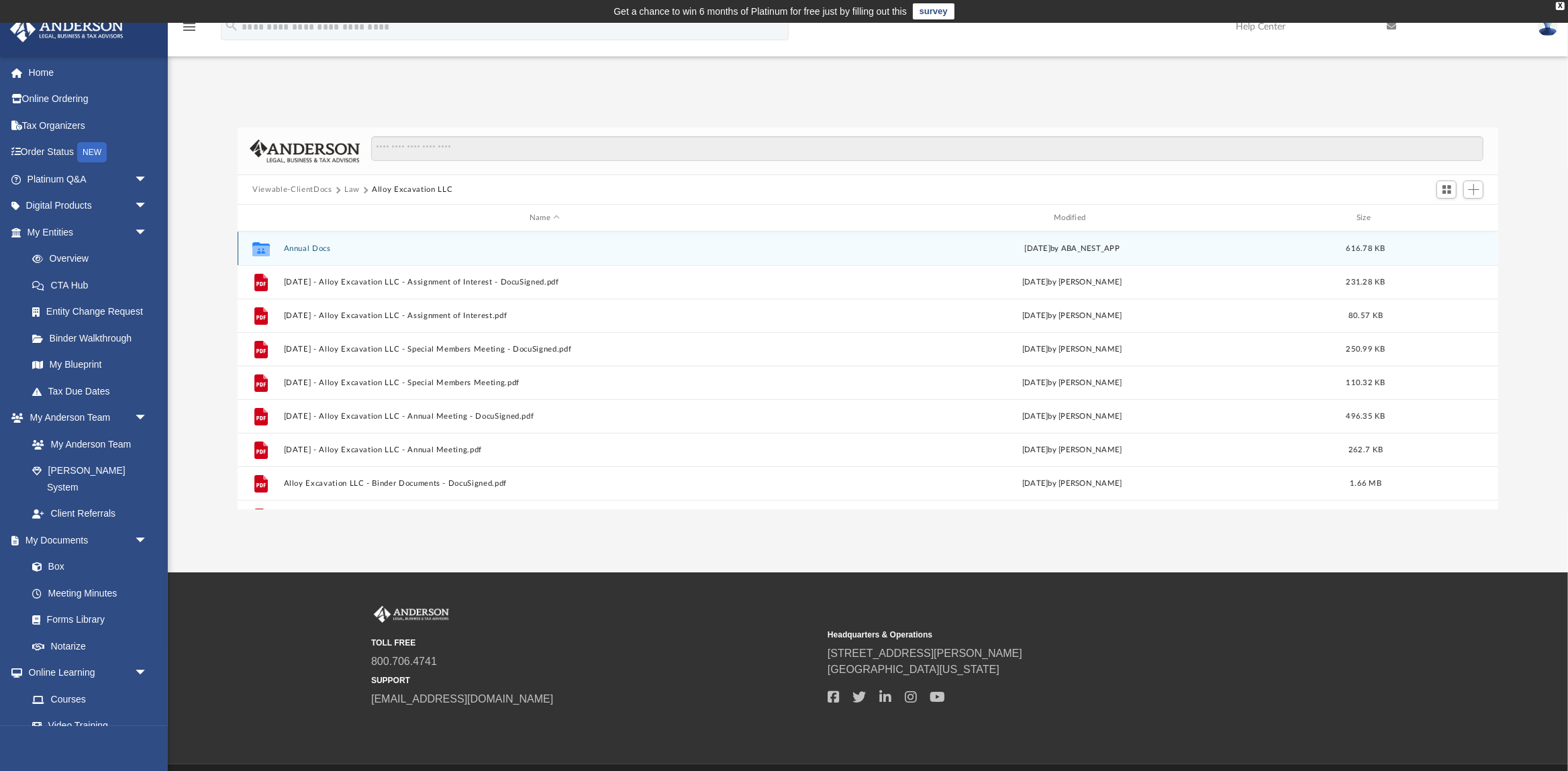
click at [315, 241] on div "Collaborated Folder Annual Docs [DATE] by ABA_NEST_APP 616.78 KB" at bounding box center [867, 248] width 1261 height 34
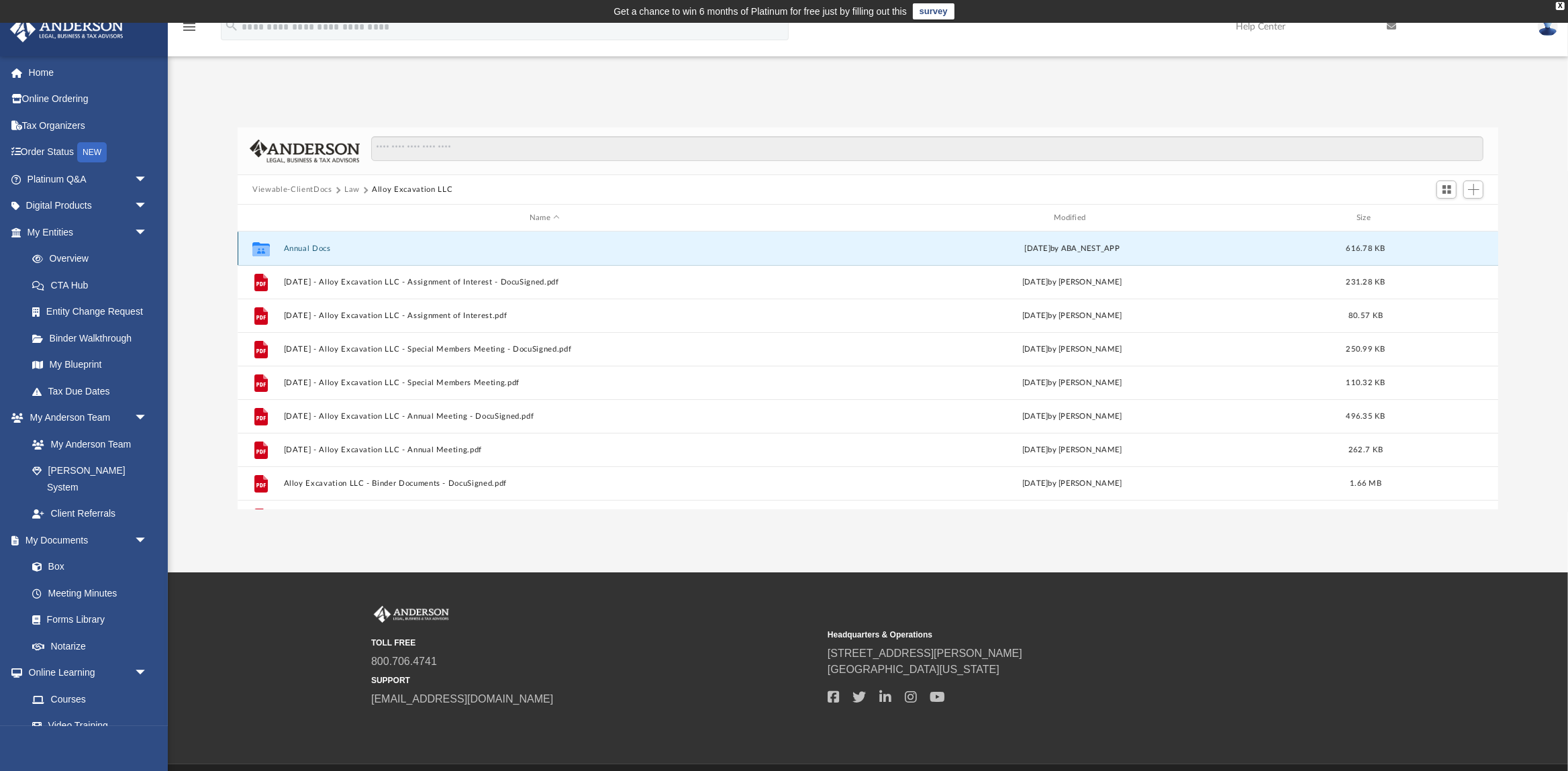
click at [314, 251] on button "Annual Docs" at bounding box center [544, 249] width 521 height 9
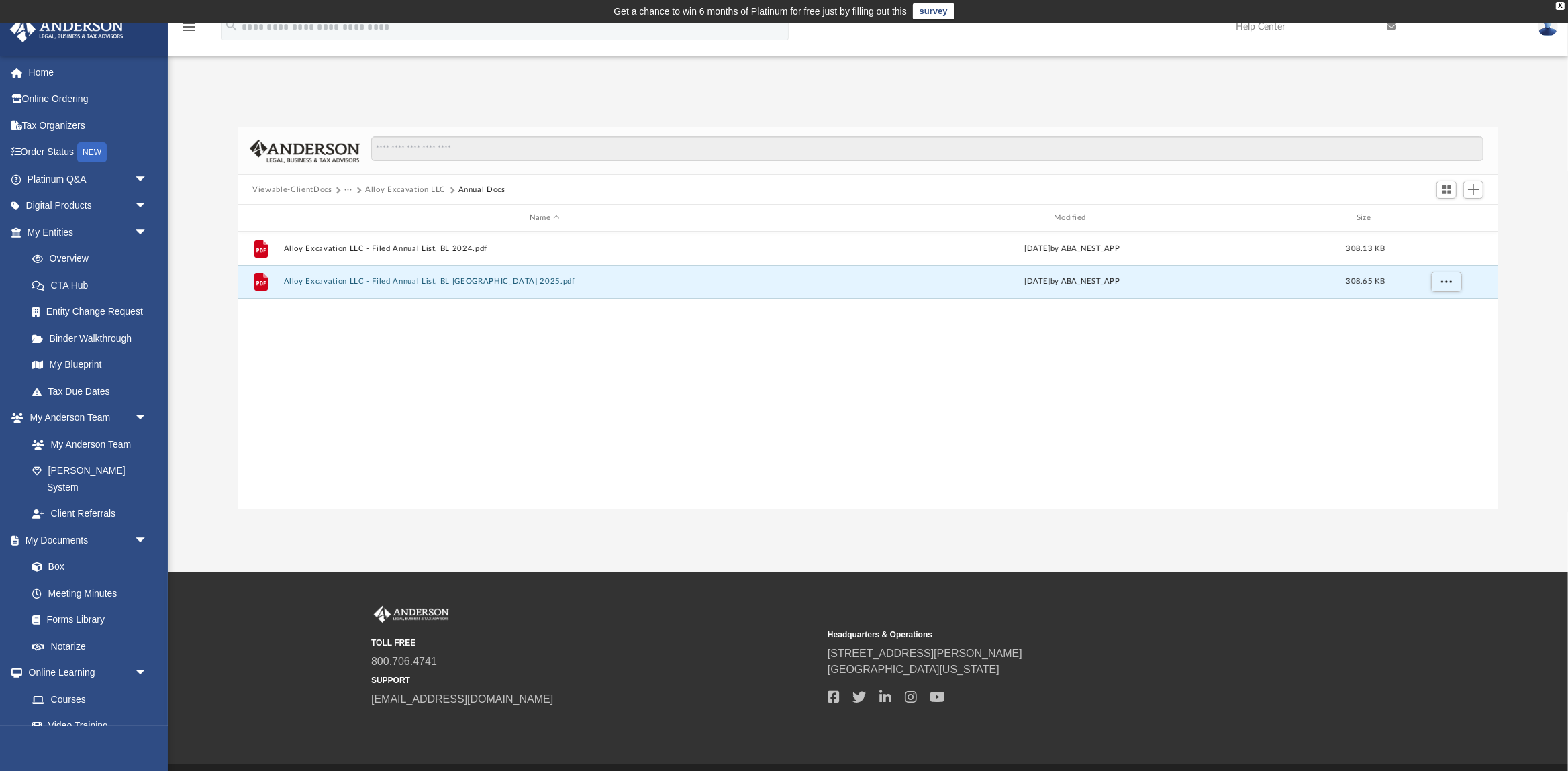
click at [446, 284] on button "Alloy Excavation LLC - Filed Annual List, BL [GEOGRAPHIC_DATA] 2025.pdf" at bounding box center [544, 281] width 521 height 9
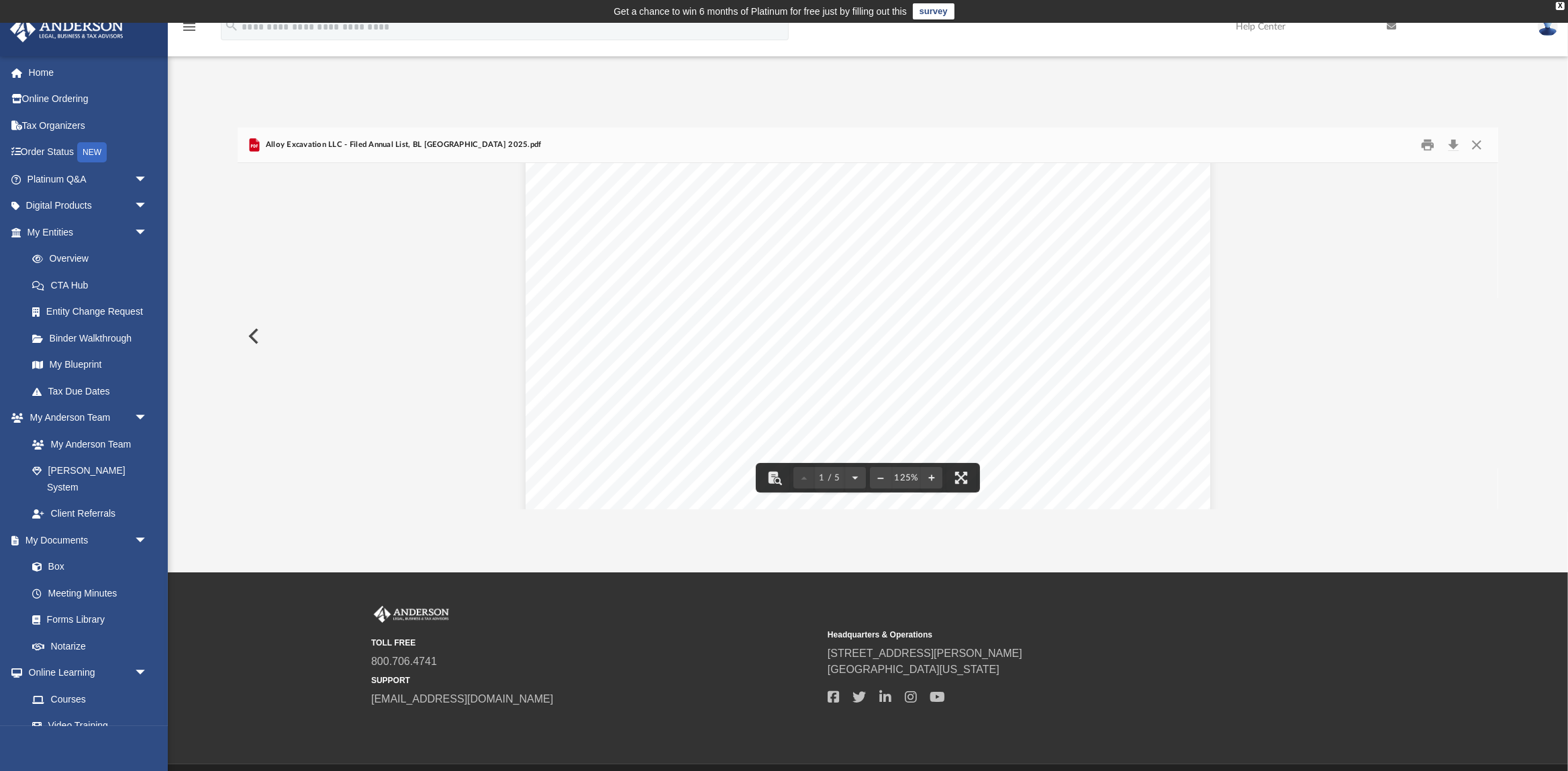
scroll to position [201, 0]
click at [1459, 144] on button "Download" at bounding box center [1452, 146] width 24 height 21
click at [1480, 147] on button "Close" at bounding box center [1476, 146] width 24 height 21
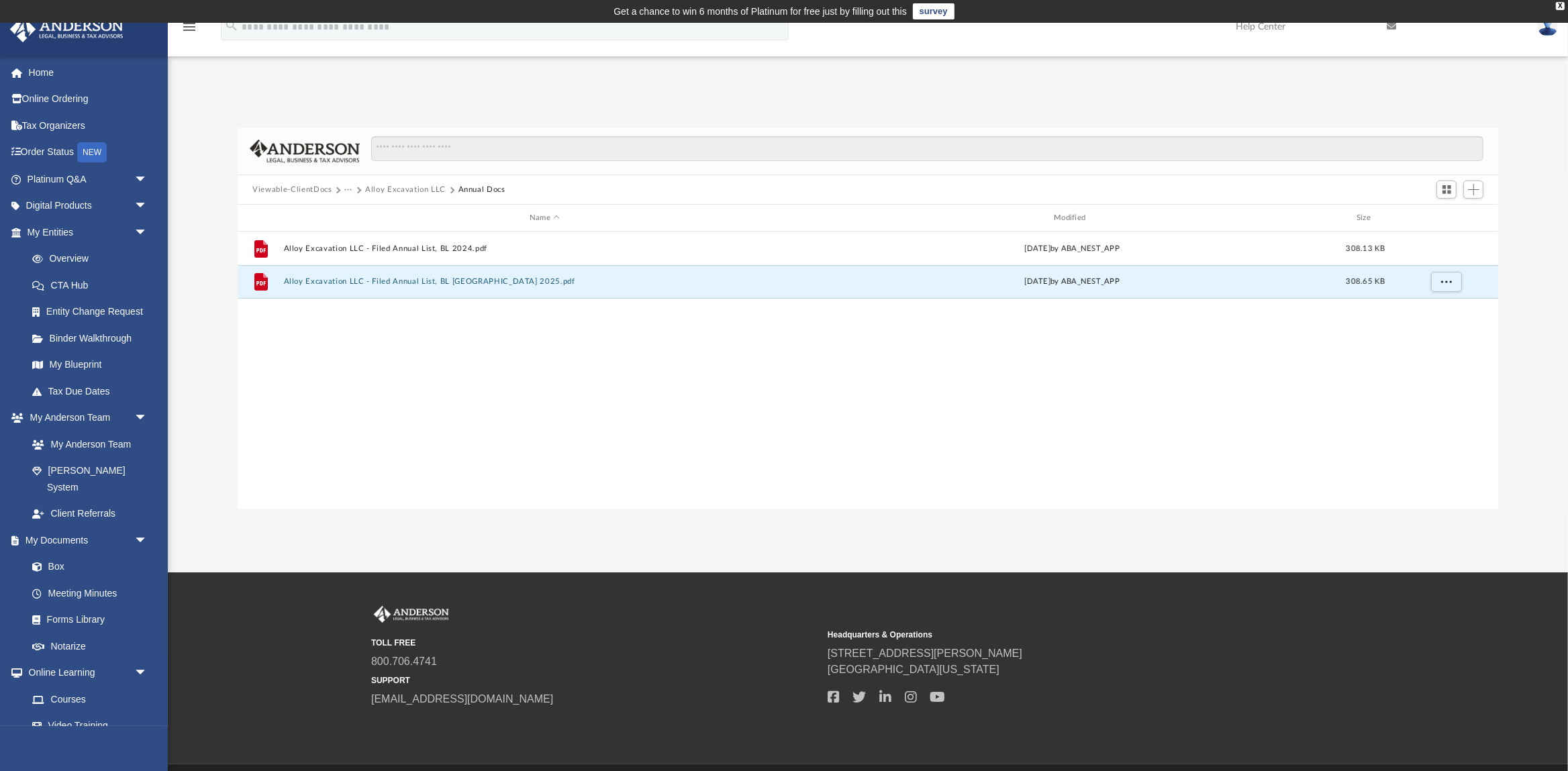
click at [410, 185] on button "Alloy Excavation LLC" at bounding box center [405, 190] width 80 height 12
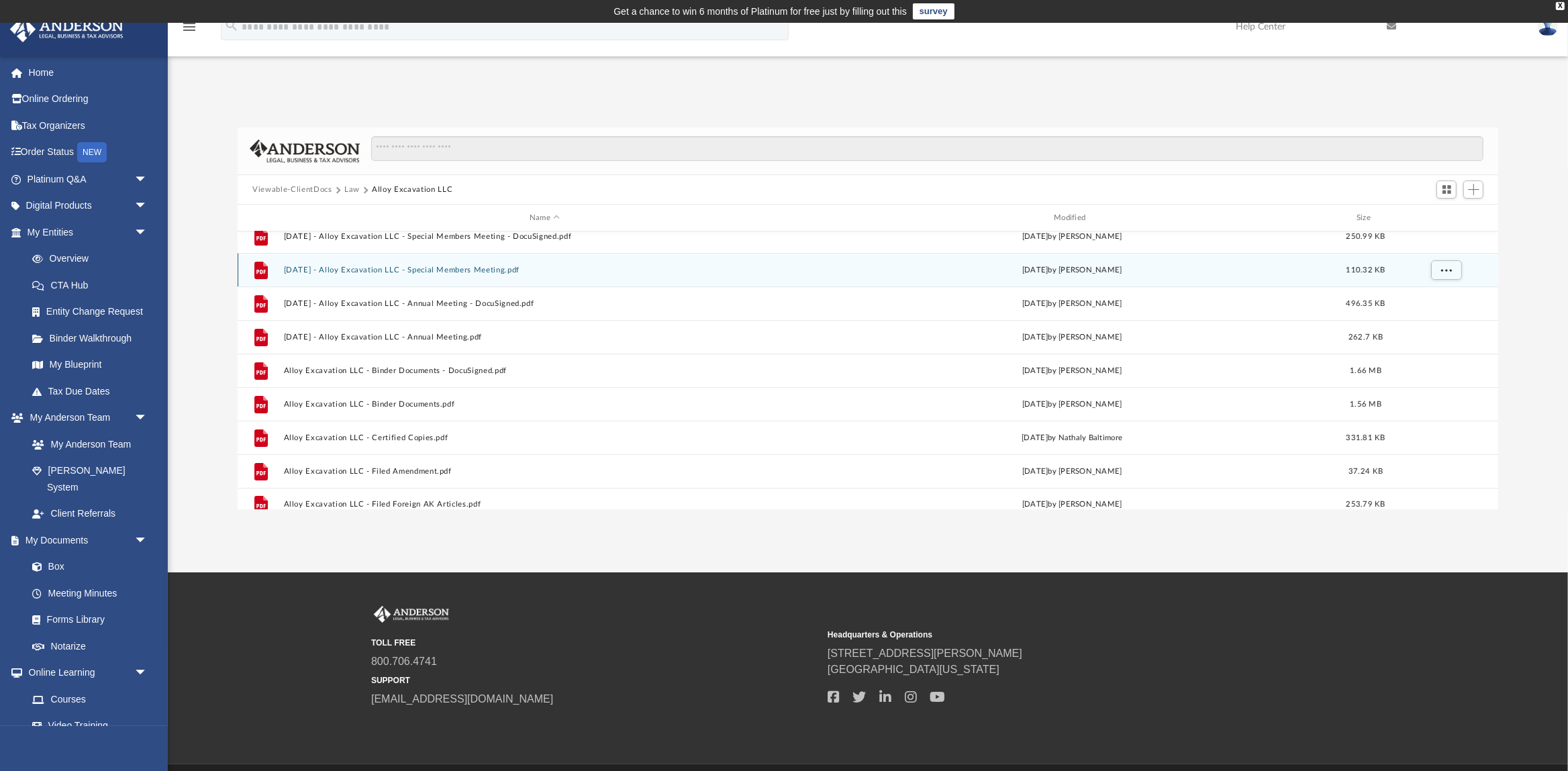
scroll to position [125, 0]
